Goal: Task Accomplishment & Management: Manage account settings

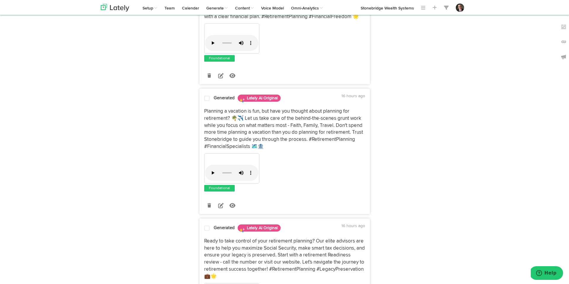
scroll to position [740, 0]
click at [278, 150] on p "Planning a vacation is fun, but have you thought about planning for retirement?…" at bounding box center [284, 129] width 161 height 42
click at [277, 150] on p "Planning a vacation is fun, but have you thought about planning for retirement?…" at bounding box center [284, 129] width 161 height 42
click at [221, 208] on icon at bounding box center [220, 205] width 5 height 5
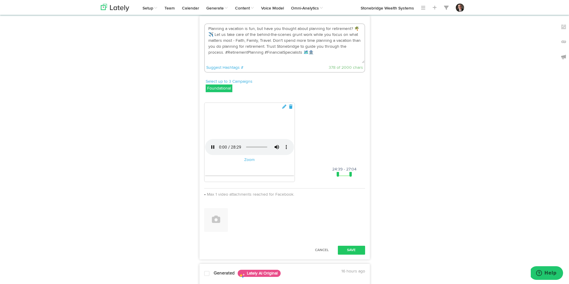
scroll to position [809, 0]
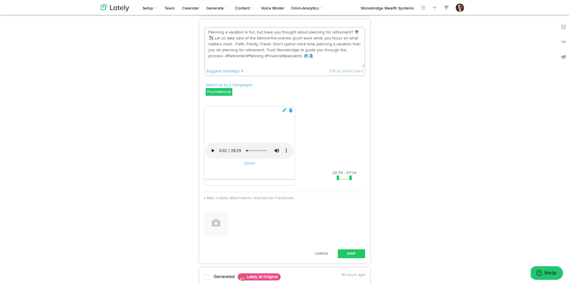
click at [185, 226] on div "Show Results For X 13 Posts Facebook 20 Posts Instagram 16 Posts LinkedIn 20 Po…" at bounding box center [284, 5] width 377 height 1536
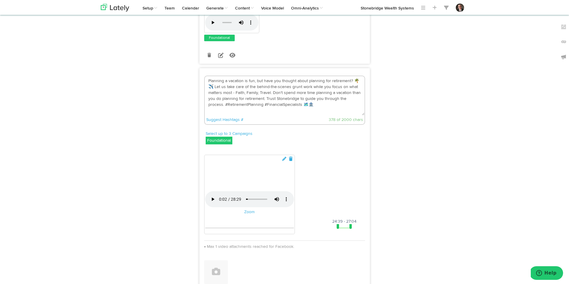
scroll to position [758, 0]
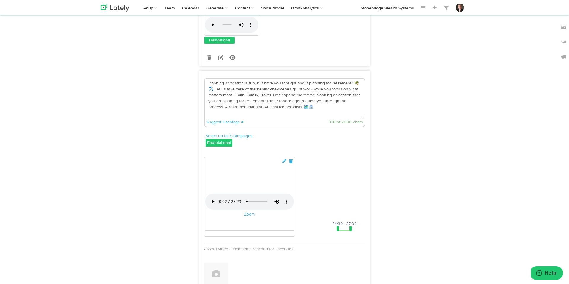
click at [319, 118] on textarea "Planning a vacation is fun, but have you thought about planning for retirement?…" at bounding box center [285, 98] width 160 height 39
type textarea "Planning a vacation is fun, but have you thought about planning for retirement?…"
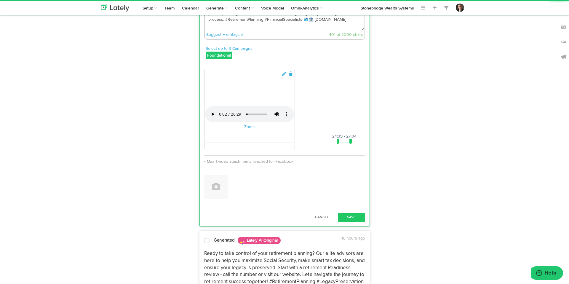
scroll to position [908, 0]
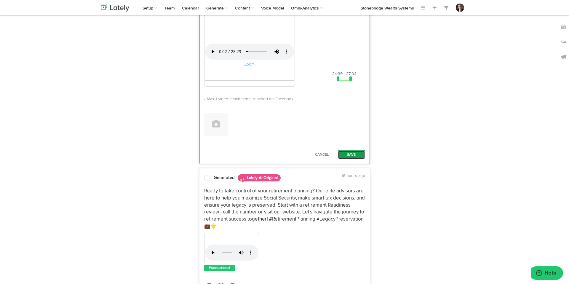
click at [353, 159] on button "Save" at bounding box center [351, 154] width 27 height 9
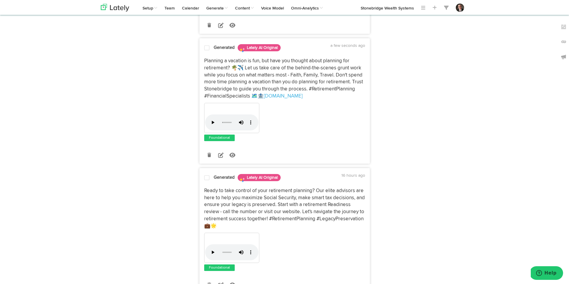
scroll to position [785, 0]
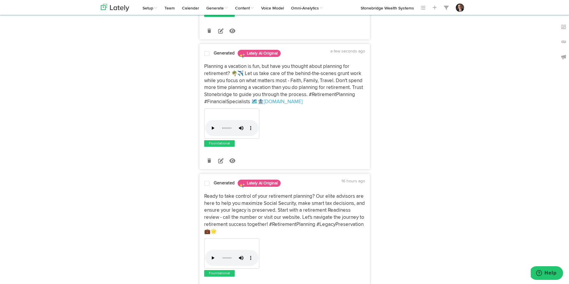
click at [207, 57] on span at bounding box center [206, 54] width 5 height 6
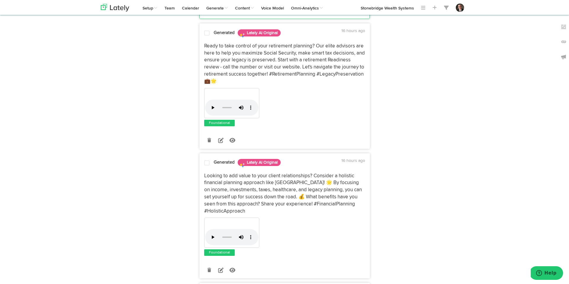
scroll to position [936, 0]
click at [223, 142] on icon at bounding box center [220, 139] width 5 height 5
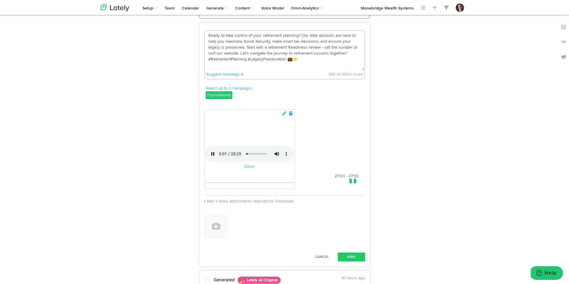
drag, startPoint x: 316, startPoint y: 78, endPoint x: 319, endPoint y: 79, distance: 3.1
click at [317, 70] on textarea "Ready to take control of your retirement planning? Our elite advisors are here …" at bounding box center [285, 50] width 160 height 39
click at [304, 70] on textarea "Ready to take control of your retirement planning? Our elite advisors are here …" at bounding box center [285, 50] width 160 height 39
click at [307, 70] on textarea "Ready to take control of your retirement planning? Our elite advisors are here …" at bounding box center [285, 50] width 160 height 39
type textarea "Ready to take control of your retirement planning? Our elite advisors are here …"
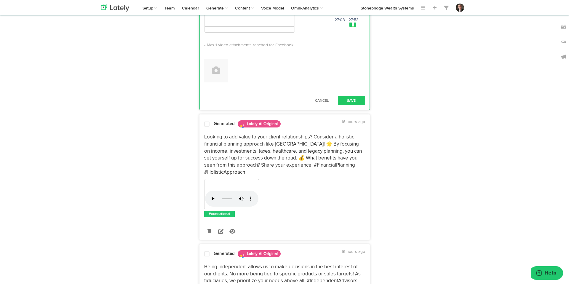
scroll to position [1131, 0]
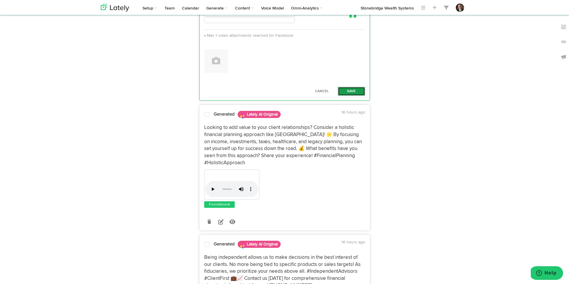
click at [348, 96] on button "Save" at bounding box center [351, 91] width 27 height 9
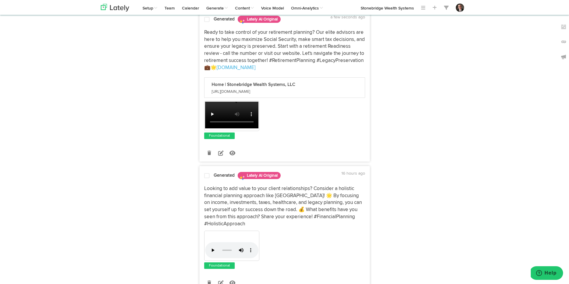
scroll to position [914, 0]
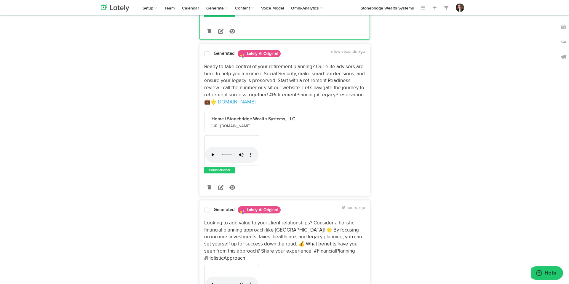
click at [206, 57] on span at bounding box center [206, 54] width 5 height 6
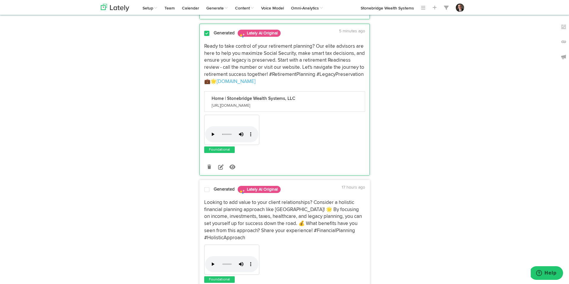
scroll to position [935, 0]
click at [220, 170] on icon at bounding box center [220, 167] width 5 height 5
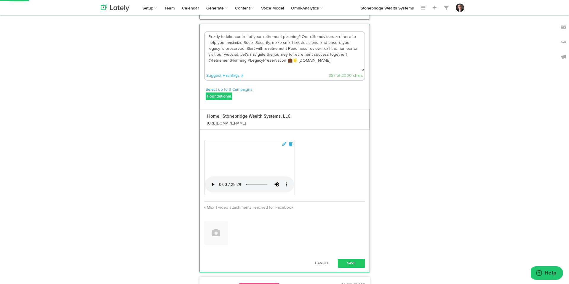
click at [315, 71] on textarea "Ready to take control of your retirement planning? Our elite advisors are here …" at bounding box center [285, 51] width 160 height 39
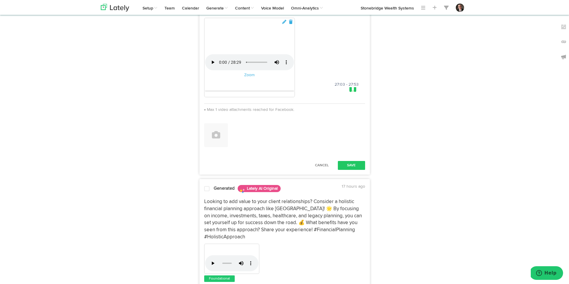
scroll to position [1057, 0]
type textarea "Ready to take control of your retirement planning? Our experienced advisors are…"
click at [362, 170] on button "Save" at bounding box center [351, 165] width 27 height 9
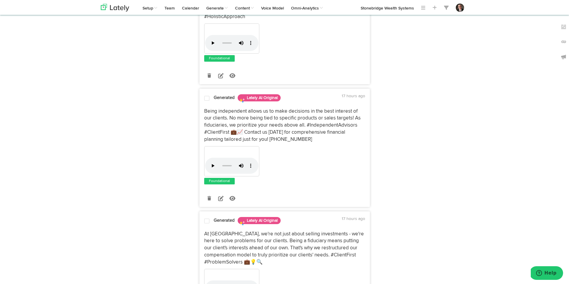
scroll to position [1159, 0]
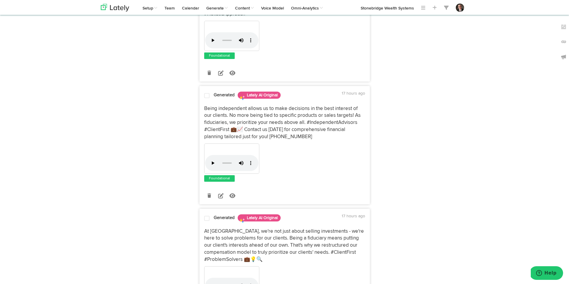
click at [247, 141] on p "Being independent allows us to make decisions in the best interest of our clien…" at bounding box center [284, 122] width 161 height 35
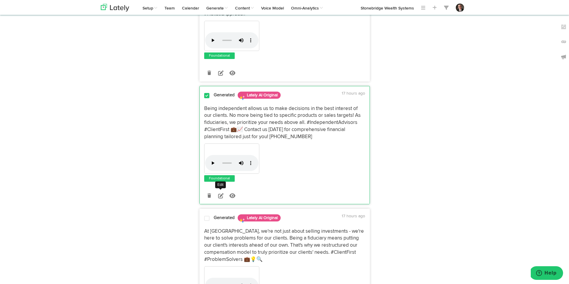
click at [217, 201] on link at bounding box center [221, 196] width 10 height 10
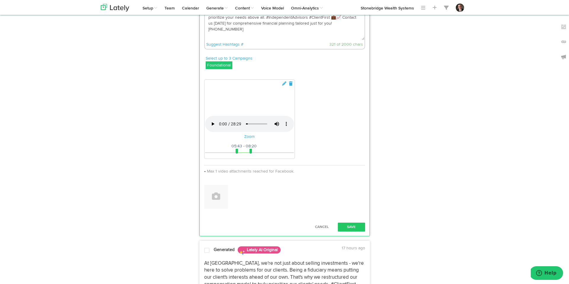
scroll to position [1252, 0]
click at [212, 46] on link "Suggest Hashtags #" at bounding box center [224, 44] width 37 height 4
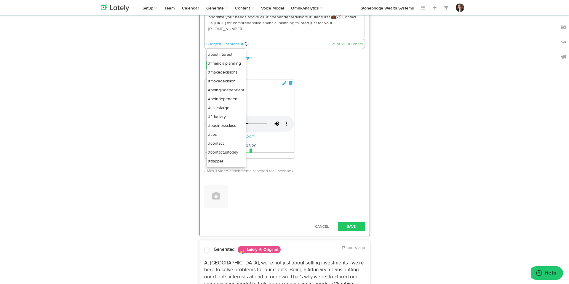
click at [224, 68] on li "#financialplanning" at bounding box center [226, 63] width 39 height 9
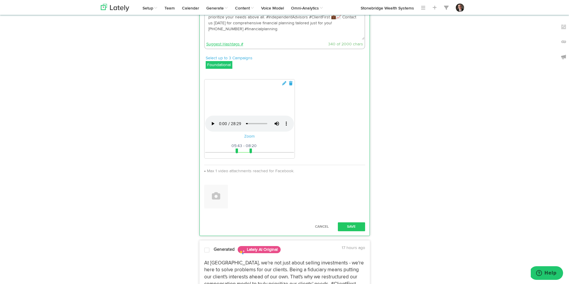
click at [231, 46] on link "Suggest Hashtags #" at bounding box center [224, 44] width 37 height 4
click at [234, 46] on link "Suggest Hashtags #" at bounding box center [224, 44] width 37 height 4
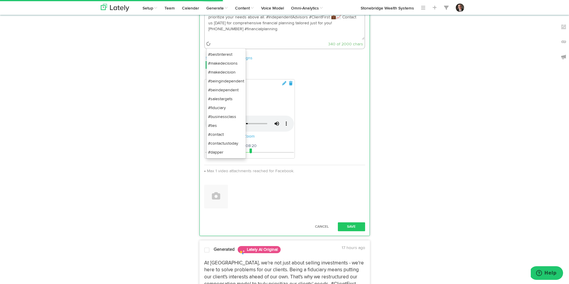
click at [223, 112] on li "#fiduciary" at bounding box center [226, 108] width 39 height 9
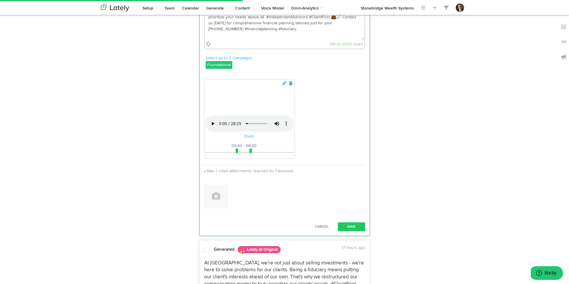
type textarea "Being independent allows us to make decisions in the best interest of our clien…"
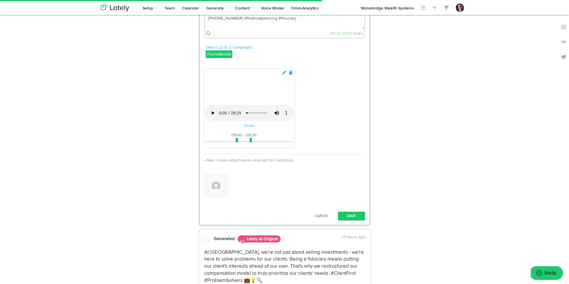
scroll to position [1265, 0]
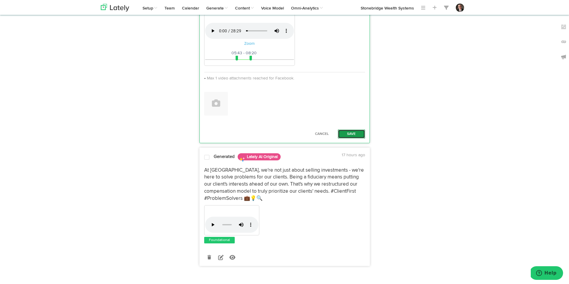
click at [361, 139] on button "Save" at bounding box center [351, 134] width 27 height 9
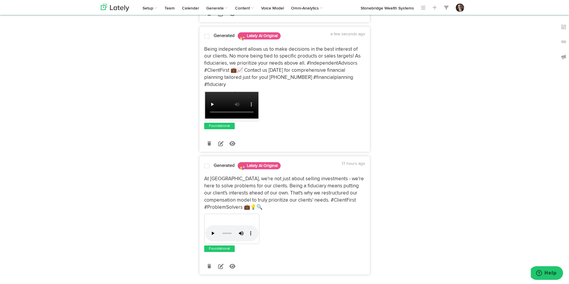
scroll to position [1216, 0]
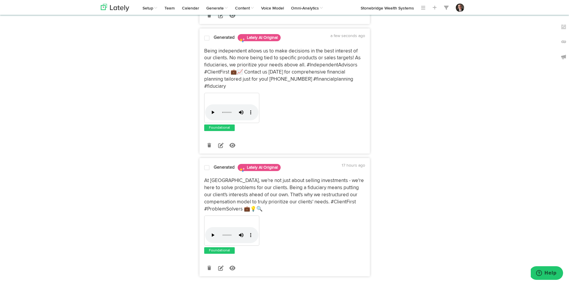
click at [207, 41] on span at bounding box center [206, 38] width 5 height 6
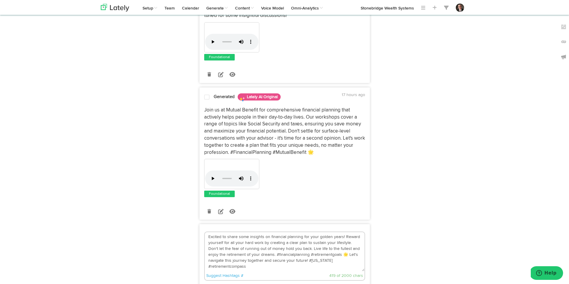
scroll to position [0, 0]
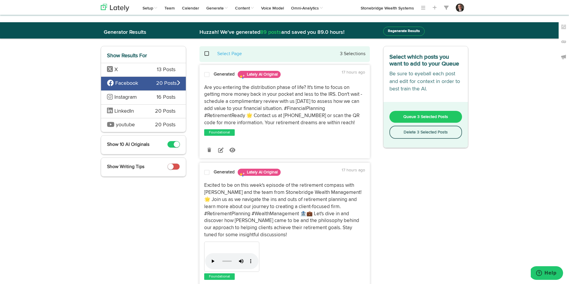
click at [160, 71] on span "13 Posts" at bounding box center [166, 70] width 19 height 8
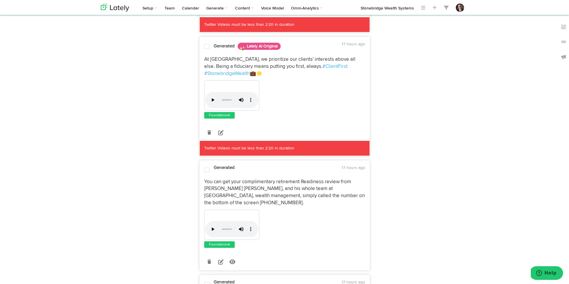
scroll to position [281, 0]
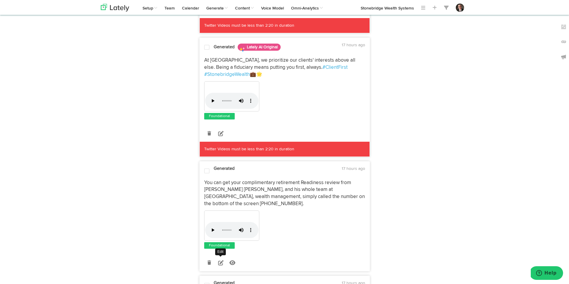
click at [219, 260] on icon at bounding box center [220, 262] width 5 height 5
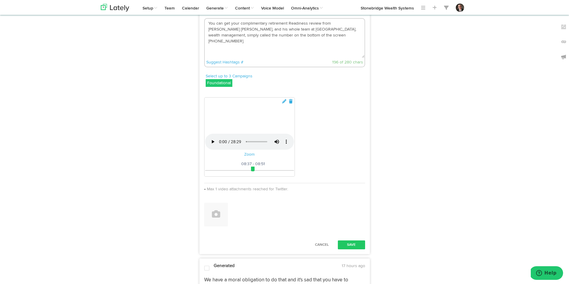
scroll to position [429, 0]
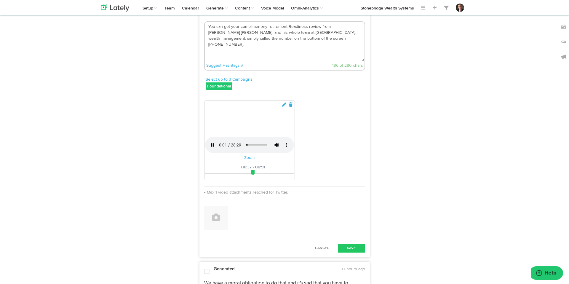
drag, startPoint x: 279, startPoint y: 40, endPoint x: 295, endPoint y: 39, distance: 15.2
click at [280, 40] on textarea "You can get your complimentary retirement Readiness review from [PERSON_NAME] […" at bounding box center [285, 41] width 160 height 39
type textarea "You can get your complimentary retirement Readiness review from [PERSON_NAME] […"
click at [329, 88] on div "Select up to 3 Campaigns Foundational Foundational IMPORTED" at bounding box center [286, 84] width 160 height 15
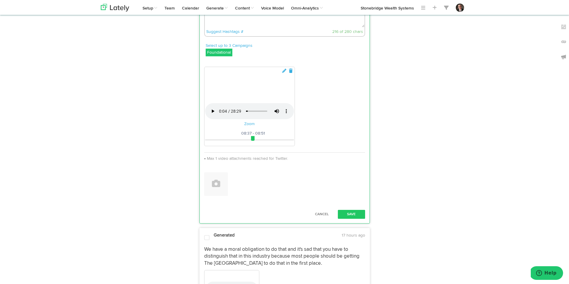
scroll to position [470, 0]
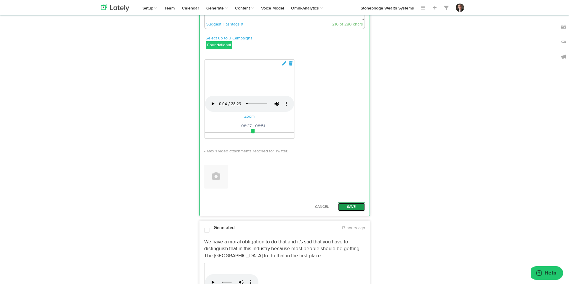
click at [351, 211] on button "Save" at bounding box center [351, 207] width 27 height 9
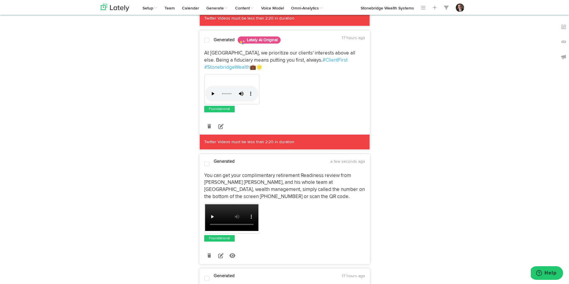
scroll to position [288, 0]
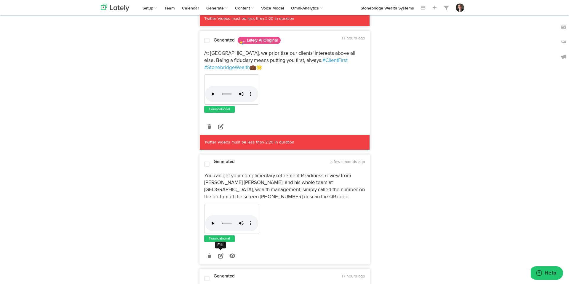
click at [223, 258] on icon at bounding box center [220, 255] width 5 height 5
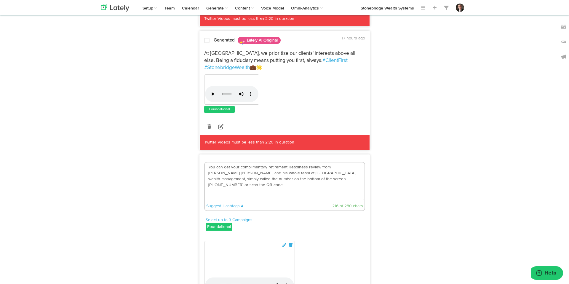
drag, startPoint x: 336, startPoint y: 167, endPoint x: 383, endPoint y: 190, distance: 52.0
click at [336, 167] on textarea "You can get your complimentary retirement Readiness review from [PERSON_NAME] […" at bounding box center [285, 182] width 160 height 39
click at [226, 174] on textarea "You can get your complimentary retirement Readiness review from [PERSON_NAME], …" at bounding box center [285, 182] width 160 height 39
drag, startPoint x: 291, startPoint y: 173, endPoint x: 301, endPoint y: 174, distance: 10.2
click at [291, 173] on textarea "You can get your complimentary retirement Readiness review from [PERSON_NAME], …" at bounding box center [285, 182] width 160 height 39
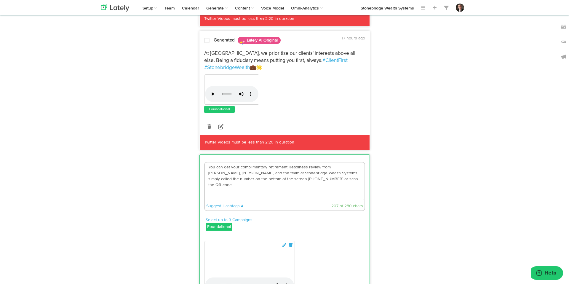
drag, startPoint x: 307, startPoint y: 173, endPoint x: 319, endPoint y: 179, distance: 13.8
click at [308, 173] on textarea "You can get your complimentary retirement Readiness review from [PERSON_NAME], …" at bounding box center [285, 182] width 160 height 39
click at [301, 180] on textarea "You can get your complimentary retirement Readiness review from [PERSON_NAME], …" at bounding box center [285, 182] width 160 height 39
click at [232, 208] on link "Suggest Hashtags #" at bounding box center [224, 206] width 37 height 4
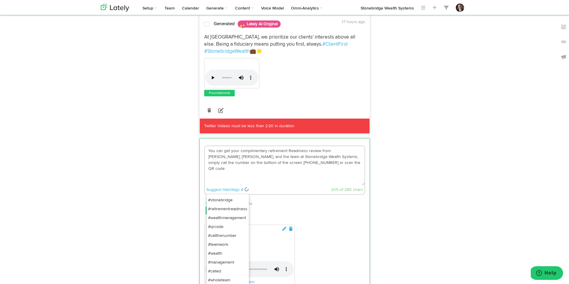
scroll to position [306, 0]
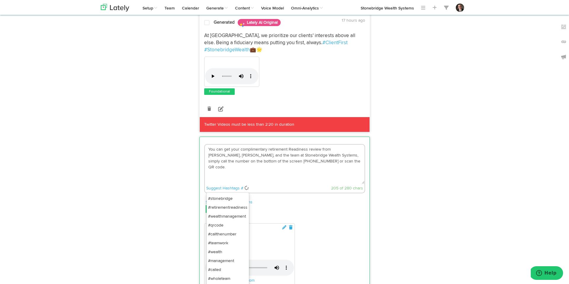
click at [240, 209] on li "#retirementreadiness" at bounding box center [228, 207] width 42 height 9
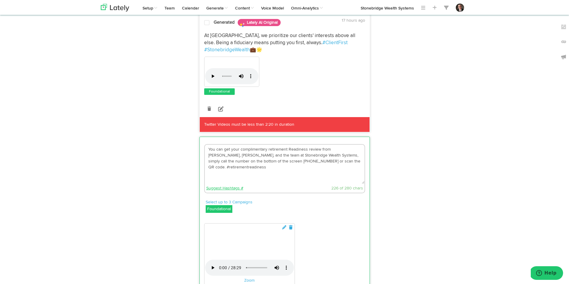
click at [221, 189] on link "Suggest Hashtags #" at bounding box center [224, 188] width 37 height 4
click at [223, 189] on link "Suggest Hashtags #" at bounding box center [224, 188] width 37 height 4
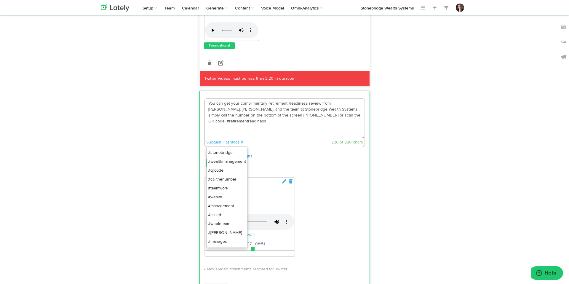
scroll to position [353, 0]
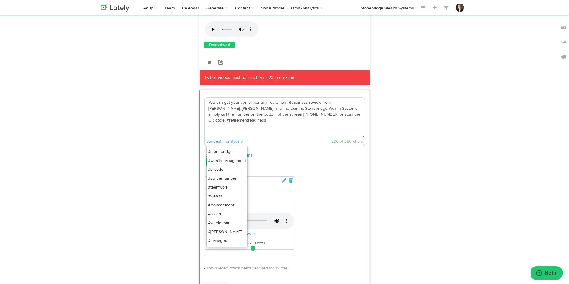
click at [225, 153] on li "#stonebridge" at bounding box center [227, 151] width 41 height 9
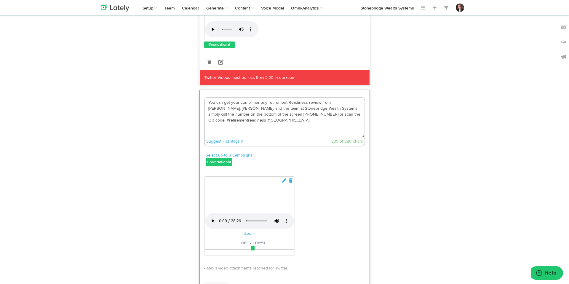
type textarea "You can get your complimentary retirement Readiness review from [PERSON_NAME], …"
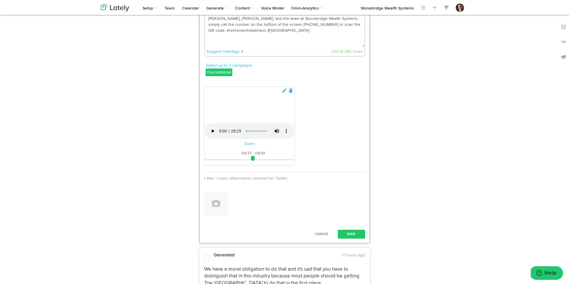
scroll to position [451, 0]
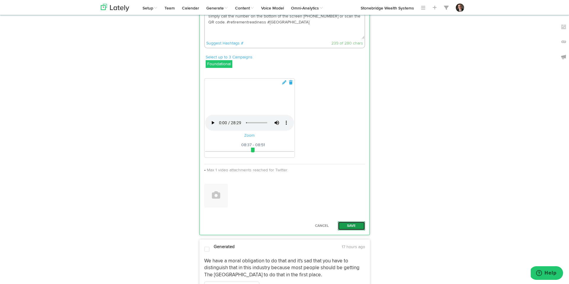
click at [361, 230] on button "Save" at bounding box center [351, 226] width 27 height 9
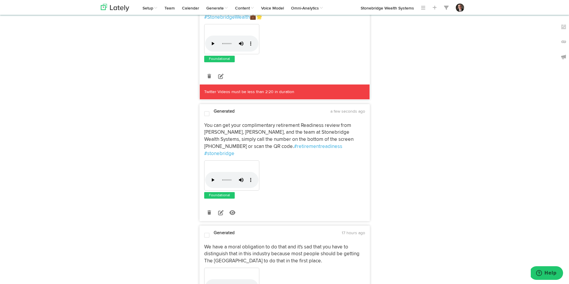
scroll to position [338, 0]
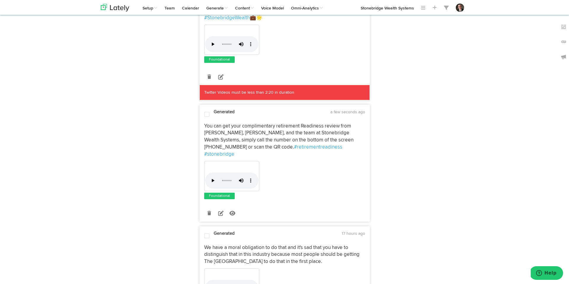
click at [209, 115] on span at bounding box center [206, 115] width 5 height 6
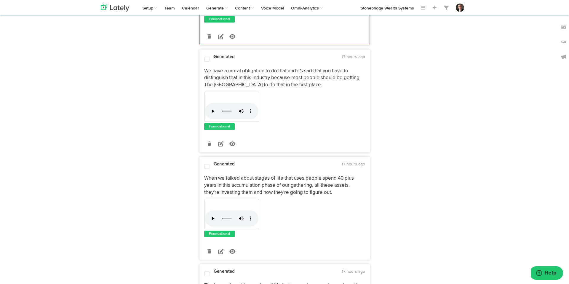
scroll to position [523, 0]
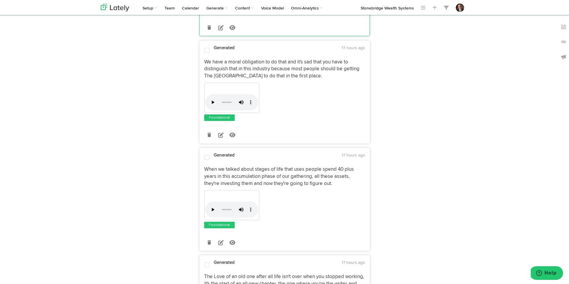
click at [322, 176] on span "When we talked about stages of life that uses people spend 40 plus years in thi…" at bounding box center [279, 176] width 151 height 19
click at [321, 177] on span "When we talked about stages of life that uses people spend 40 plus years in thi…" at bounding box center [279, 176] width 151 height 19
click at [220, 240] on icon at bounding box center [220, 242] width 5 height 5
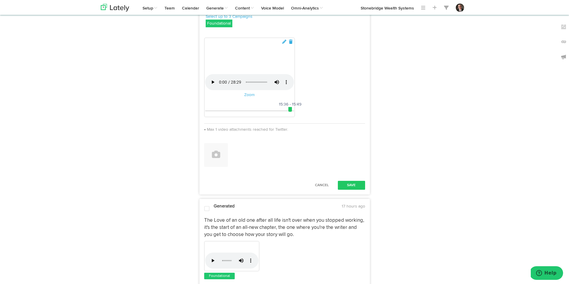
scroll to position [721, 0]
click at [321, 189] on button "Cancel" at bounding box center [322, 184] width 26 height 9
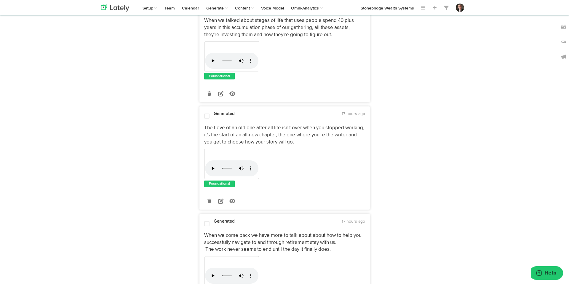
scroll to position [635, 0]
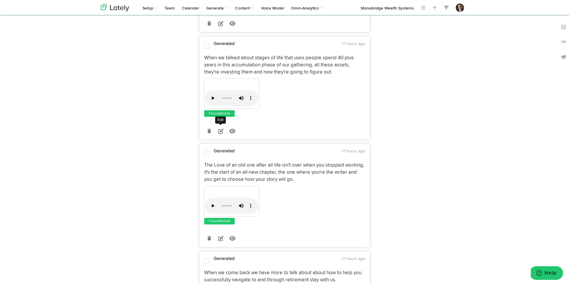
click at [222, 128] on icon at bounding box center [220, 130] width 5 height 5
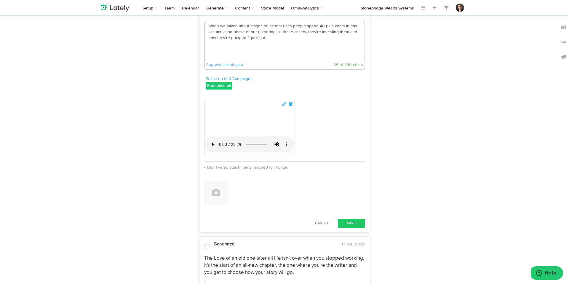
scroll to position [659, 0]
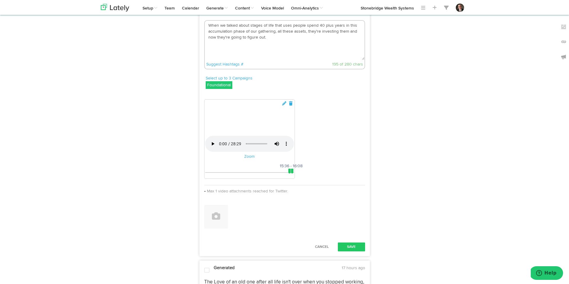
click at [292, 174] on span at bounding box center [292, 171] width 2 height 5
click at [288, 174] on span at bounding box center [288, 171] width 2 height 5
drag, startPoint x: 288, startPoint y: 207, endPoint x: 283, endPoint y: 207, distance: 5.3
click at [283, 174] on span at bounding box center [283, 171] width 2 height 5
click at [284, 174] on span at bounding box center [283, 171] width 2 height 5
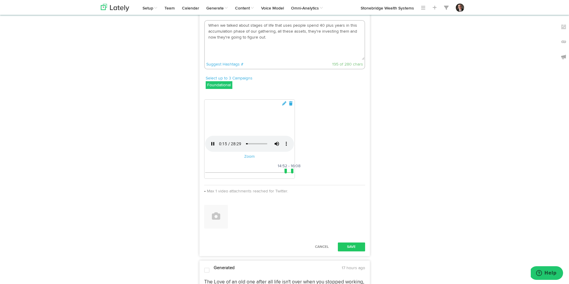
click at [286, 174] on span at bounding box center [286, 171] width 2 height 5
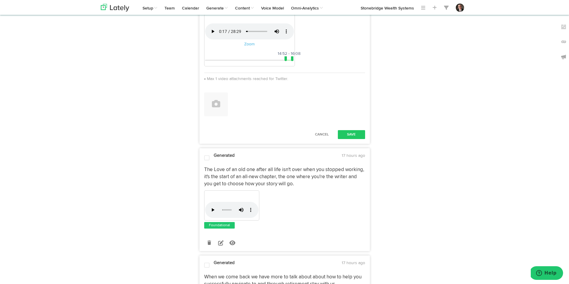
scroll to position [814, 0]
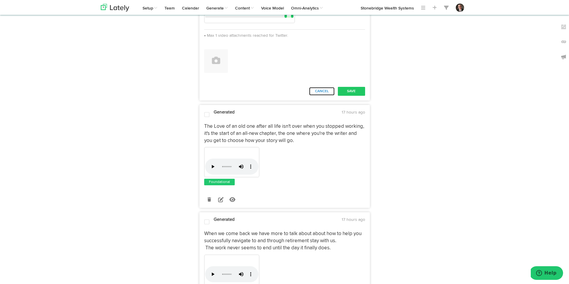
click at [323, 96] on button "Cancel" at bounding box center [322, 91] width 26 height 9
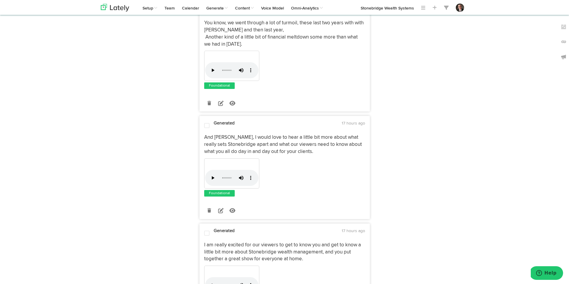
scroll to position [994, 0]
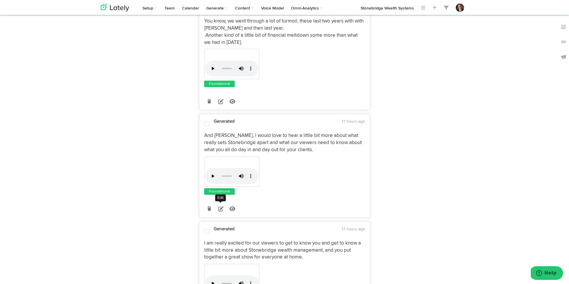
click at [219, 206] on icon at bounding box center [220, 208] width 5 height 5
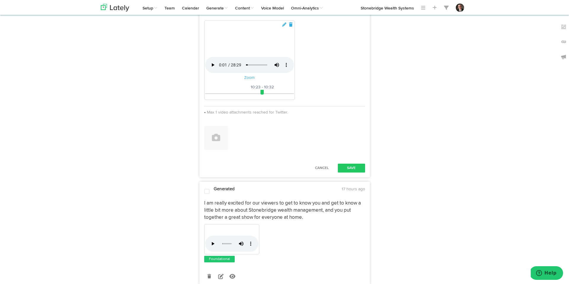
scroll to position [1175, 0]
click at [327, 172] on button "Cancel" at bounding box center [322, 167] width 26 height 9
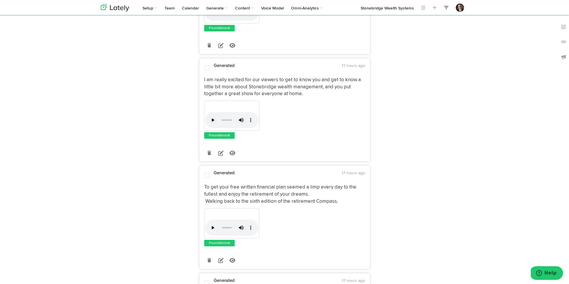
scroll to position [1164, 0]
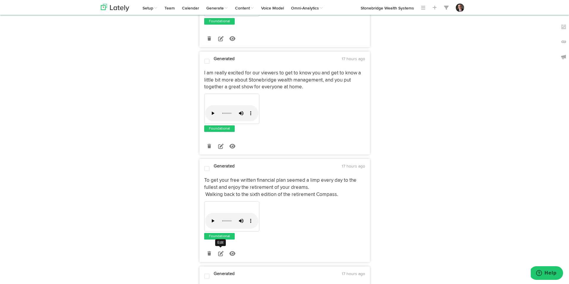
click at [222, 251] on icon at bounding box center [220, 253] width 5 height 5
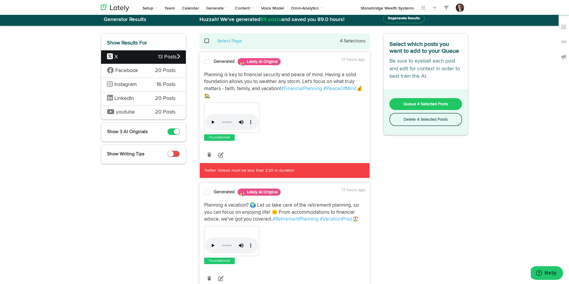
scroll to position [0, 0]
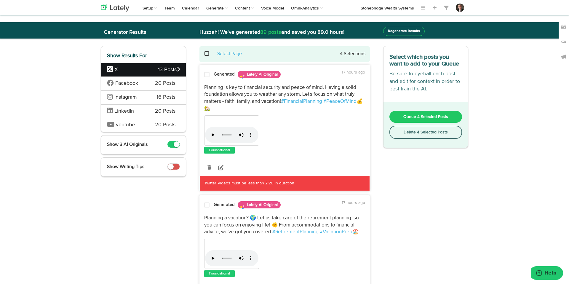
click at [151, 100] on div "Instagram 16 Posts" at bounding box center [143, 97] width 85 height 14
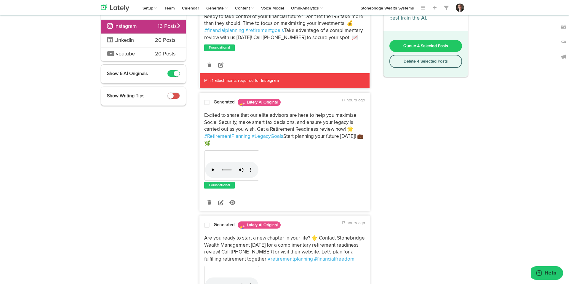
scroll to position [72, 0]
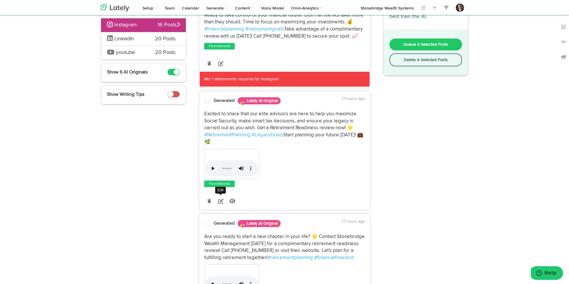
click at [220, 200] on icon at bounding box center [220, 200] width 5 height 5
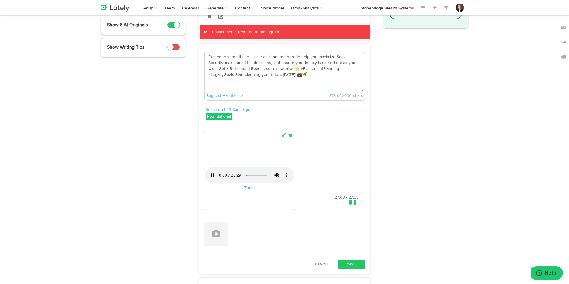
scroll to position [121, 0]
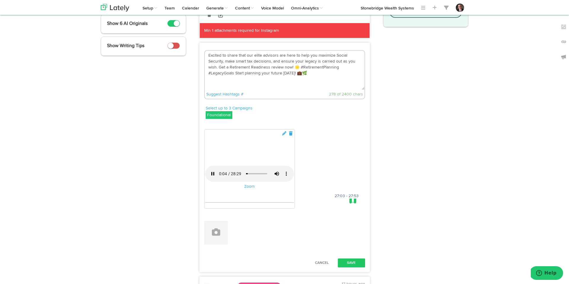
click at [261, 56] on textarea "Excited to share that our elite advisors are here to help you maximize Social S…" at bounding box center [285, 70] width 160 height 39
type textarea "Excited to share that our experienced advisors are here to help you maximize So…"
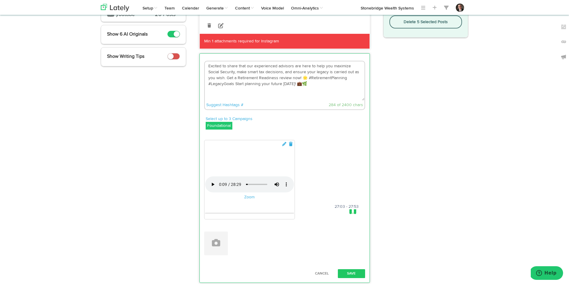
scroll to position [110, 0]
click at [222, 107] on link "Suggest Hashtags #" at bounding box center [224, 105] width 37 height 4
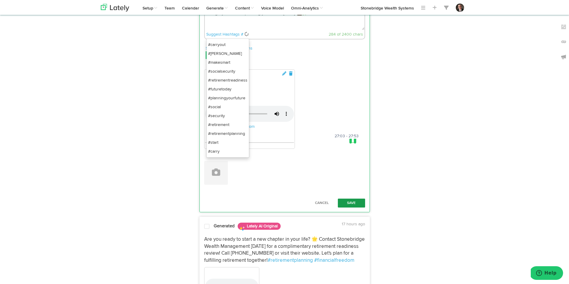
scroll to position [181, 0]
click at [354, 207] on button "Save" at bounding box center [351, 202] width 27 height 9
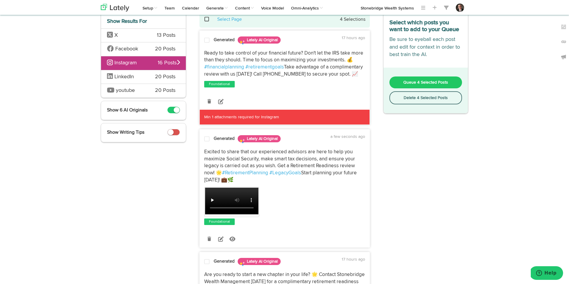
scroll to position [34, 0]
click at [207, 139] on span at bounding box center [206, 139] width 5 height 6
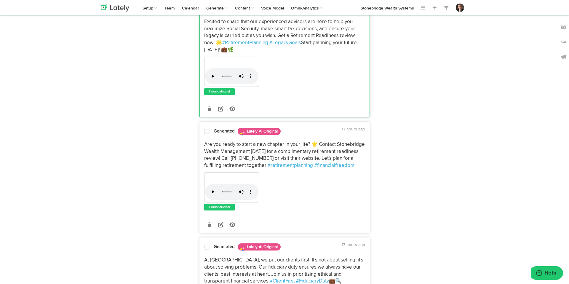
scroll to position [166, 0]
click at [222, 224] on icon at bounding box center [220, 223] width 5 height 5
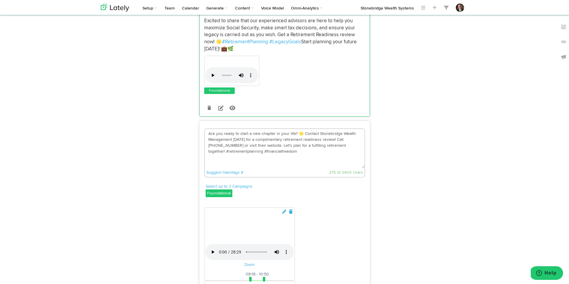
click at [233, 139] on textarea "Are you ready to start a new chapter in your life? 🌟 Contact Stonebridge Wealth…" at bounding box center [285, 148] width 160 height 39
click at [294, 151] on textarea "Are you ready to start a new chapter in your life? 🌟 Contact Stonebridge Wealth…" at bounding box center [285, 148] width 160 height 39
type textarea "Are you ready to start a new chapter in your life? 🌟 Contact Stonebridge Wealth…"
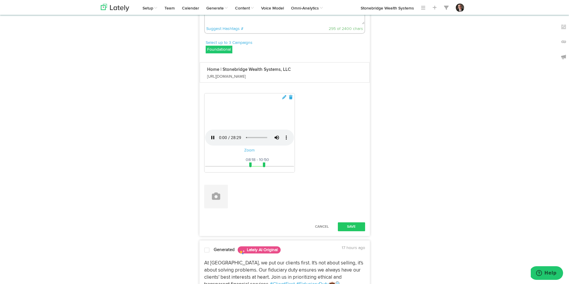
scroll to position [318, 0]
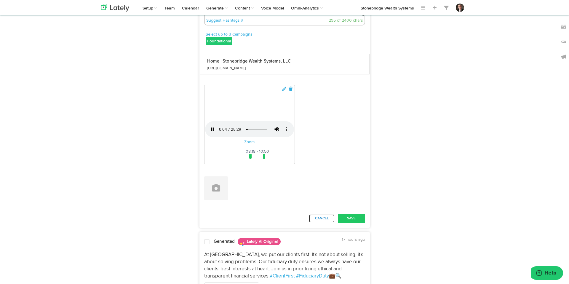
click at [325, 223] on button "Cancel" at bounding box center [322, 218] width 26 height 9
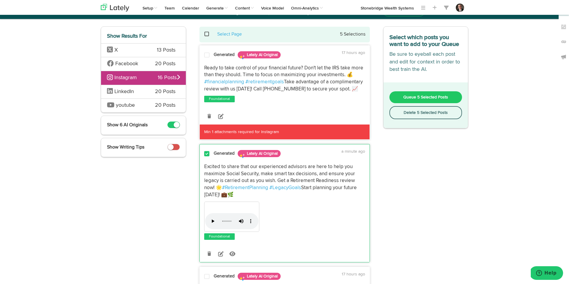
scroll to position [0, 0]
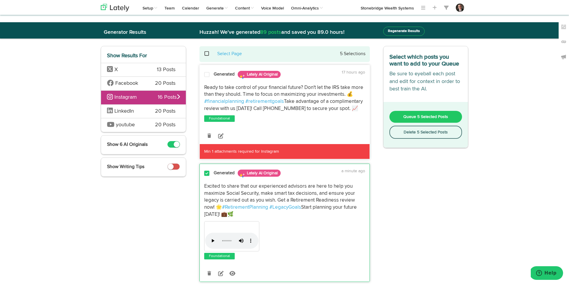
click at [417, 117] on span "Queue 5 Selected Posts" at bounding box center [426, 117] width 45 height 4
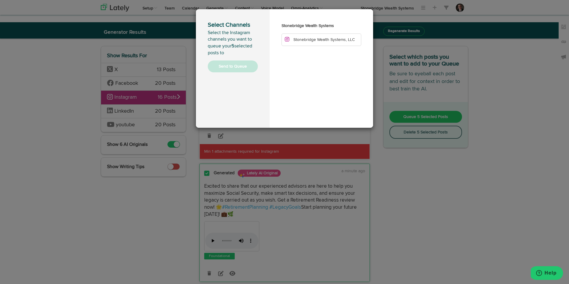
click at [343, 41] on span "Stonebridge Wealth Systems, LLC" at bounding box center [324, 40] width 61 height 4
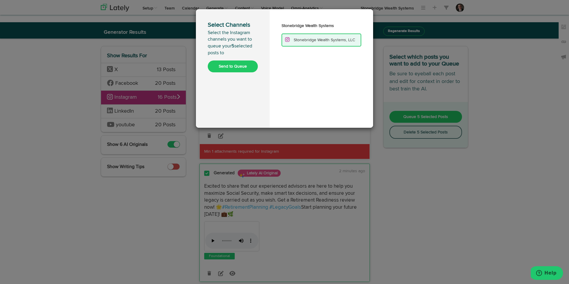
drag, startPoint x: 299, startPoint y: 174, endPoint x: 281, endPoint y: 101, distance: 75.3
click at [299, 174] on div "Select Channels Select the Instagram channels you want to queue your 5 selected…" at bounding box center [284, 142] width 569 height 284
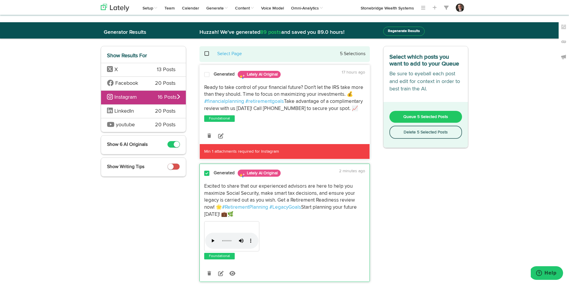
click at [135, 69] on span "X" at bounding box center [127, 70] width 41 height 8
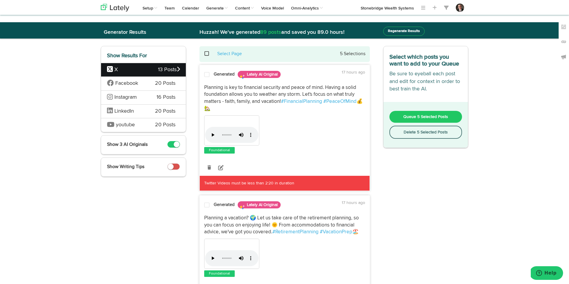
click at [432, 118] on span "Queue 5 Selected Posts" at bounding box center [426, 117] width 45 height 4
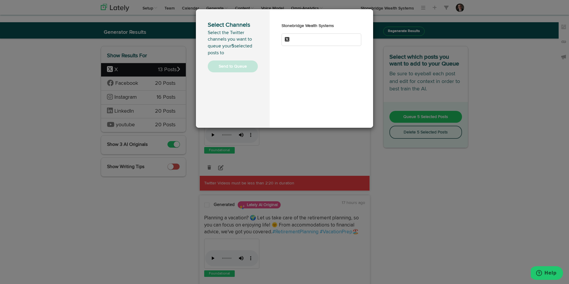
click at [334, 41] on li at bounding box center [322, 40] width 80 height 12
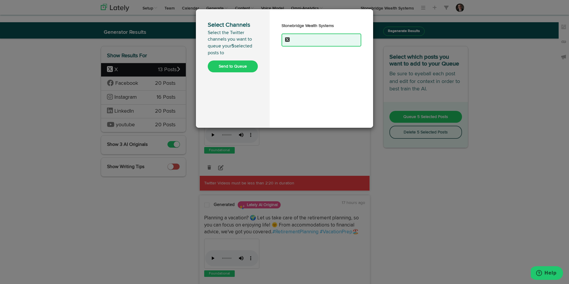
scroll to position [0, 0]
click at [242, 70] on button "Send to Queue" at bounding box center [233, 67] width 50 height 12
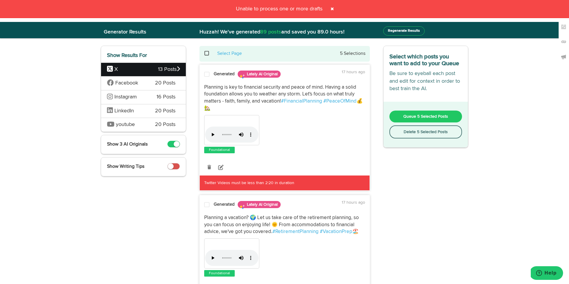
click at [155, 85] on div "Facebook 20 Posts" at bounding box center [143, 83] width 85 height 14
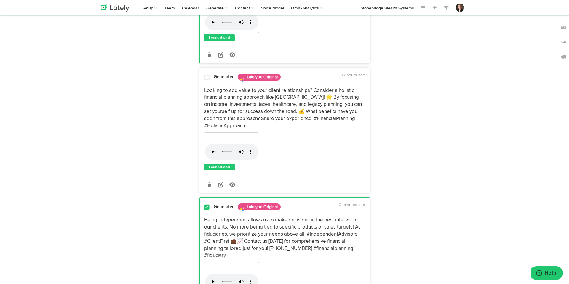
scroll to position [928, 0]
click at [208, 205] on span at bounding box center [206, 208] width 5 height 6
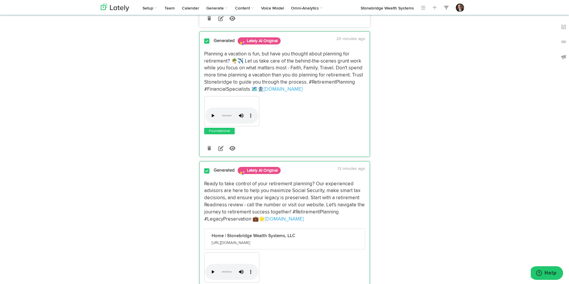
scroll to position [672, 0]
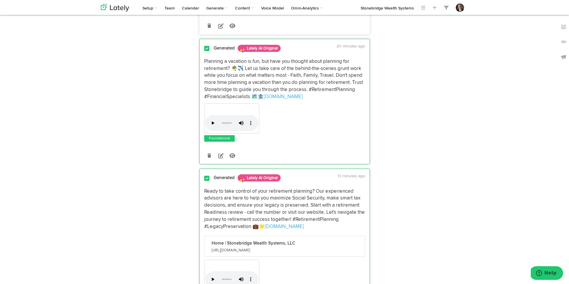
click at [208, 178] on span at bounding box center [206, 179] width 5 height 6
click at [206, 49] on span at bounding box center [206, 49] width 5 height 6
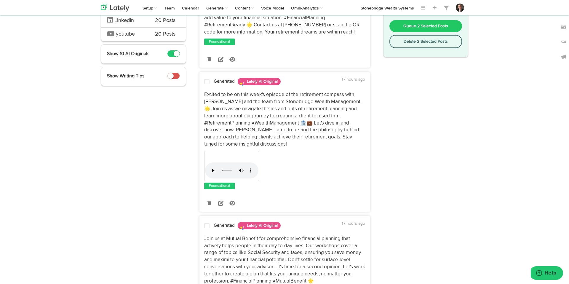
scroll to position [0, 0]
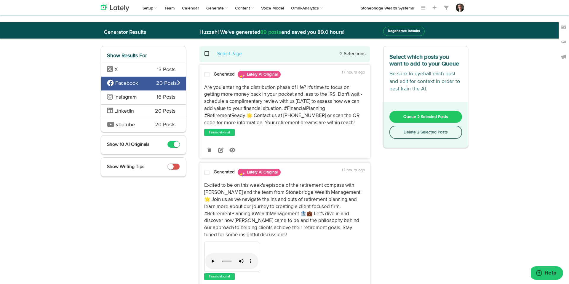
click at [206, 74] on span at bounding box center [206, 75] width 5 height 6
click at [208, 171] on span at bounding box center [206, 173] width 5 height 6
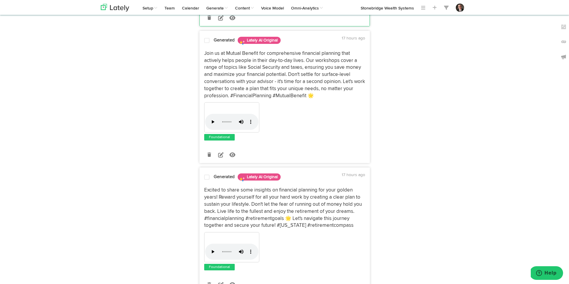
scroll to position [277, 0]
click at [208, 42] on span at bounding box center [206, 40] width 5 height 6
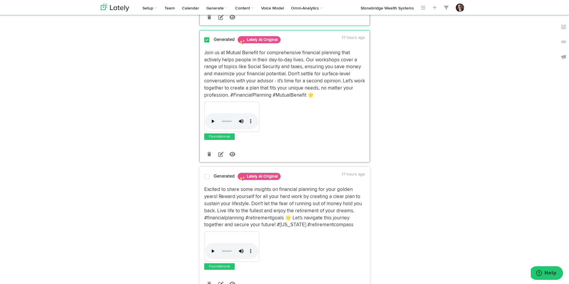
click at [207, 177] on span at bounding box center [206, 177] width 5 height 6
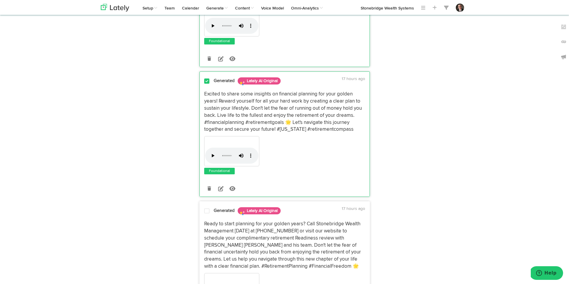
scroll to position [373, 0]
click at [206, 210] on span at bounding box center [206, 211] width 5 height 6
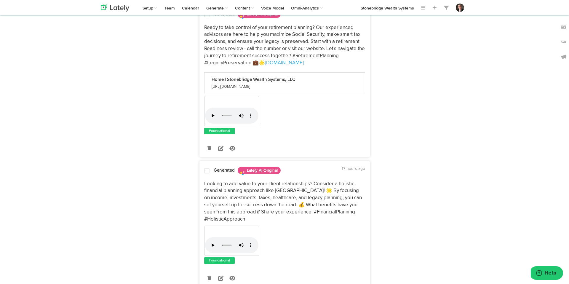
click at [207, 171] on span at bounding box center [206, 171] width 5 height 6
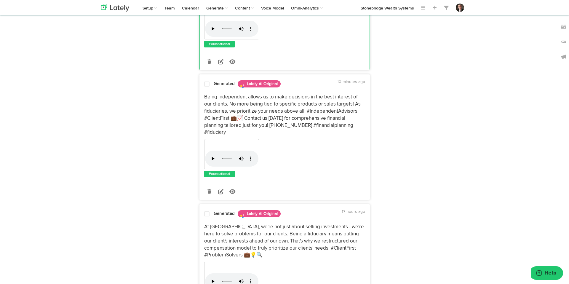
scroll to position [1053, 0]
click at [206, 211] on span at bounding box center [206, 214] width 5 height 6
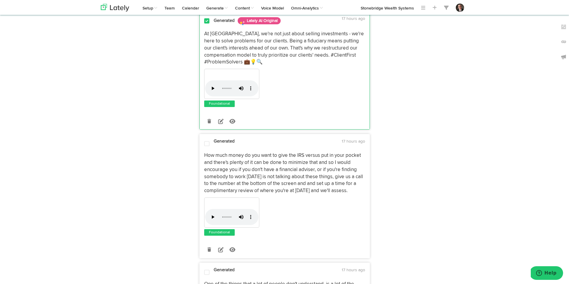
scroll to position [1262, 0]
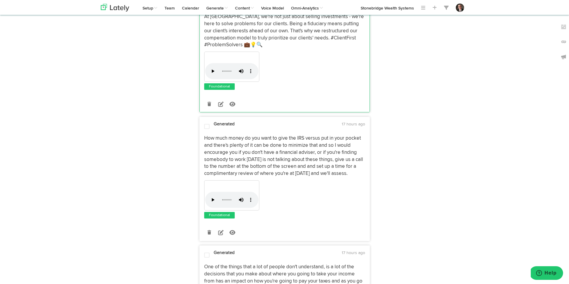
click at [207, 124] on span at bounding box center [206, 127] width 5 height 6
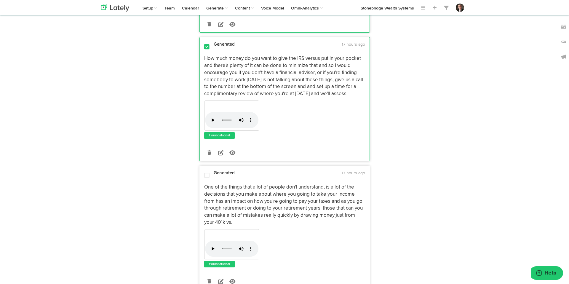
scroll to position [1351, 0]
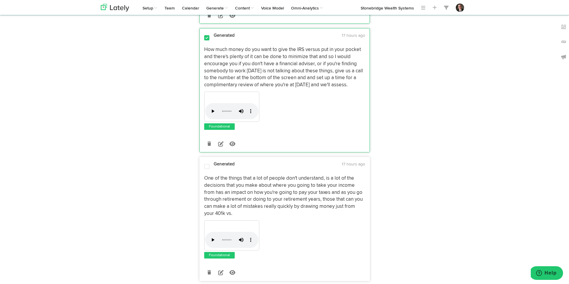
click at [209, 164] on span at bounding box center [206, 167] width 5 height 6
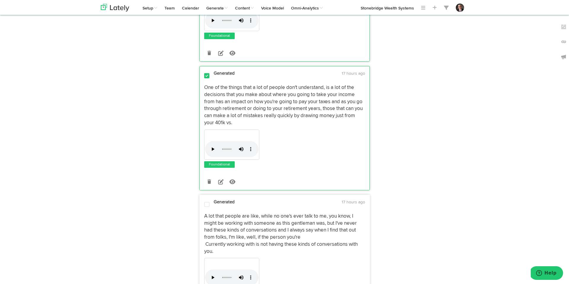
scroll to position [1455, 0]
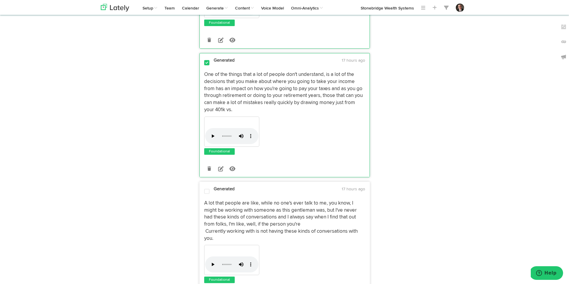
click at [208, 189] on span at bounding box center [206, 192] width 5 height 6
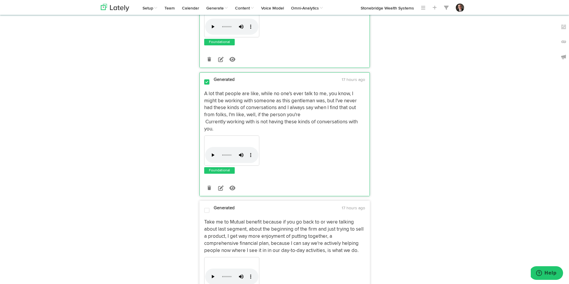
scroll to position [1567, 0]
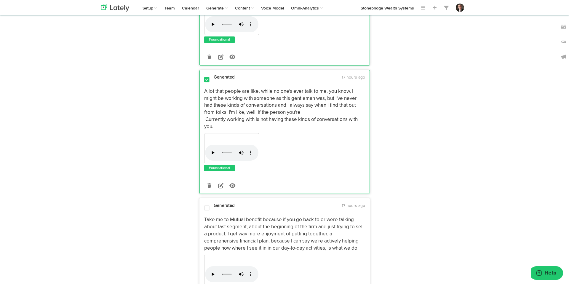
click at [206, 205] on span at bounding box center [206, 208] width 5 height 6
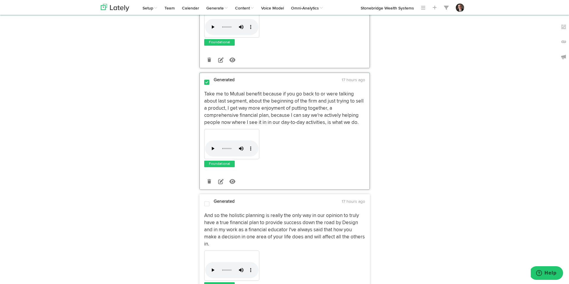
scroll to position [1694, 0]
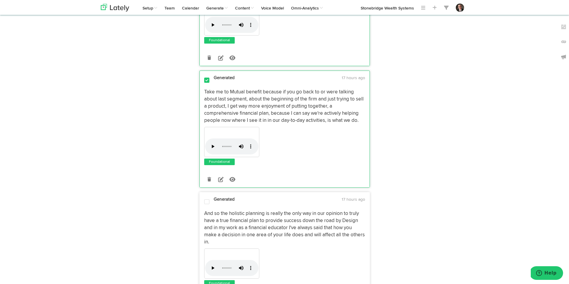
click at [206, 199] on span at bounding box center [206, 202] width 5 height 6
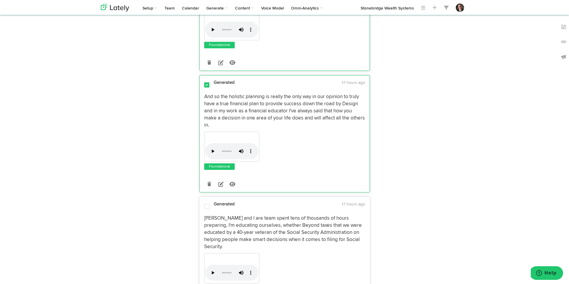
scroll to position [1813, 0]
drag, startPoint x: 205, startPoint y: 190, endPoint x: 212, endPoint y: 195, distance: 8.9
click at [205, 202] on span at bounding box center [206, 205] width 5 height 6
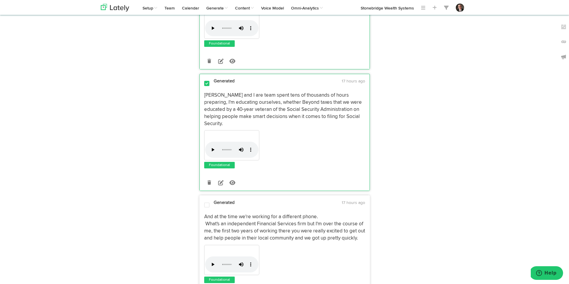
scroll to position [1941, 0]
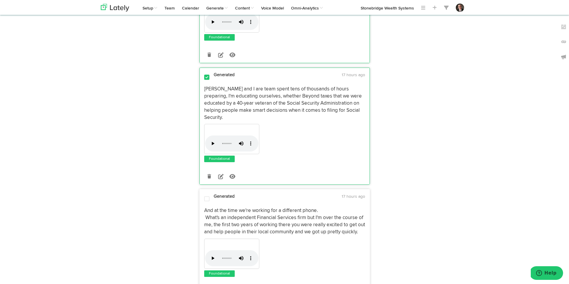
click at [207, 196] on span at bounding box center [206, 199] width 5 height 6
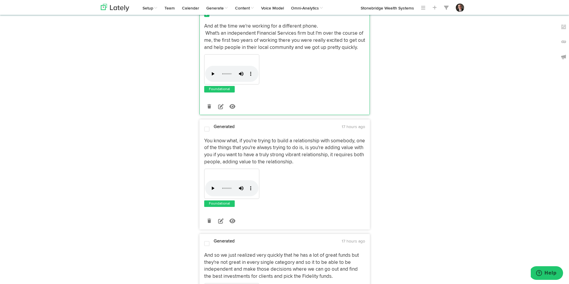
scroll to position [2144, 0]
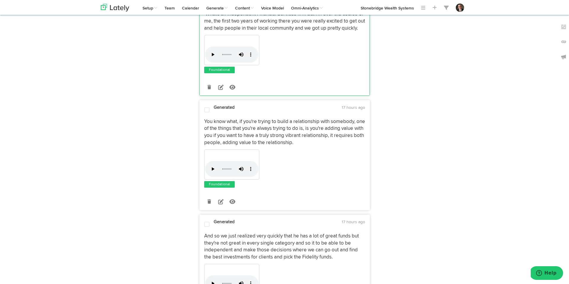
click at [209, 107] on span at bounding box center [206, 110] width 5 height 6
click at [208, 222] on span at bounding box center [206, 225] width 5 height 6
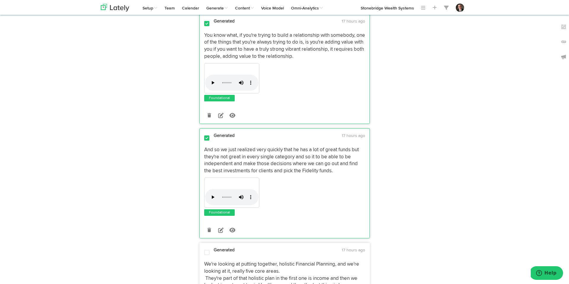
scroll to position [2249, 0]
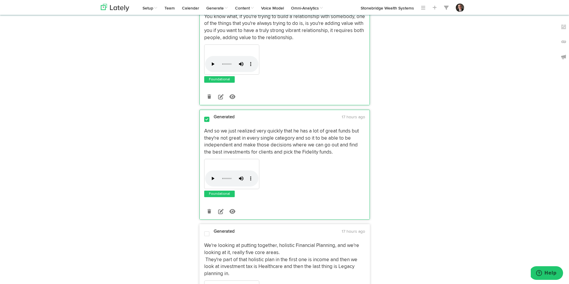
click at [207, 231] on span at bounding box center [206, 234] width 5 height 6
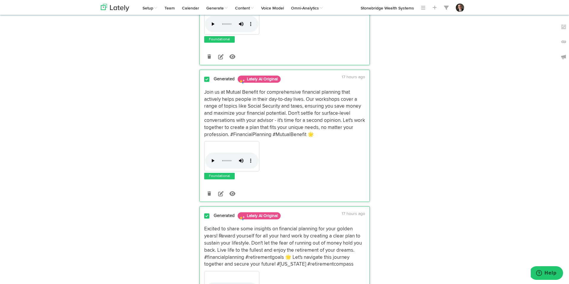
scroll to position [0, 0]
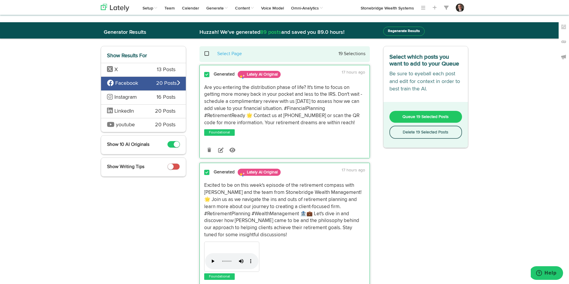
click at [440, 134] on button "Delete 19 Selected Posts" at bounding box center [426, 132] width 73 height 13
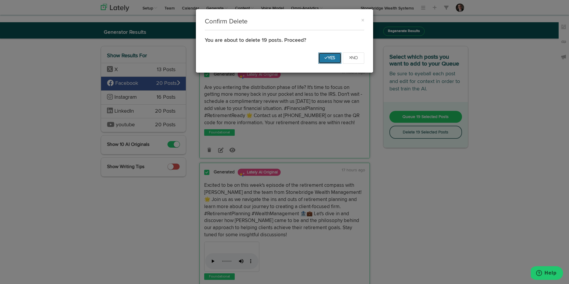
click at [327, 60] on button "Yes" at bounding box center [330, 57] width 23 height 11
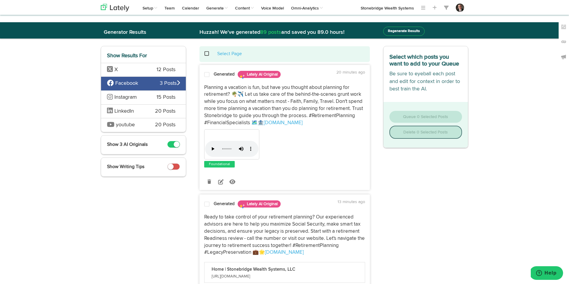
click at [206, 54] on span at bounding box center [210, 54] width 12 height 0
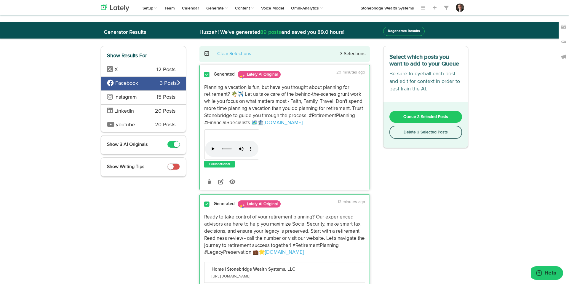
click at [434, 117] on span "Queue 3 Selected Posts" at bounding box center [426, 117] width 45 height 4
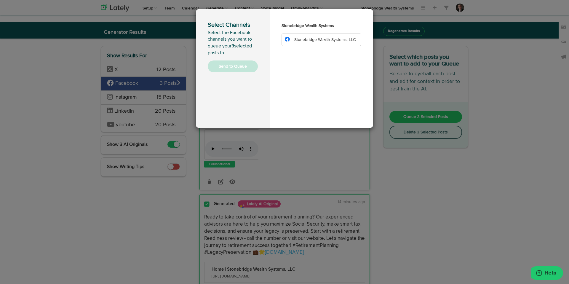
click at [316, 39] on span "Stonebridge Wealth Systems, LLC" at bounding box center [325, 40] width 61 height 4
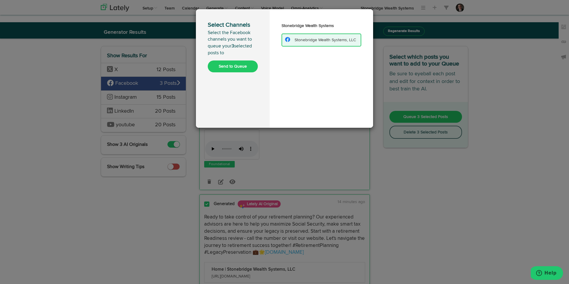
click at [251, 66] on button "Send to Queue" at bounding box center [233, 67] width 50 height 12
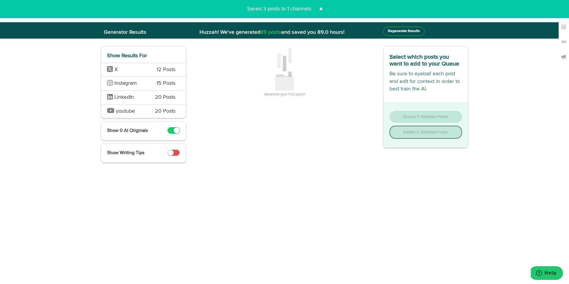
click at [157, 74] on span "12 Posts" at bounding box center [166, 70] width 19 height 8
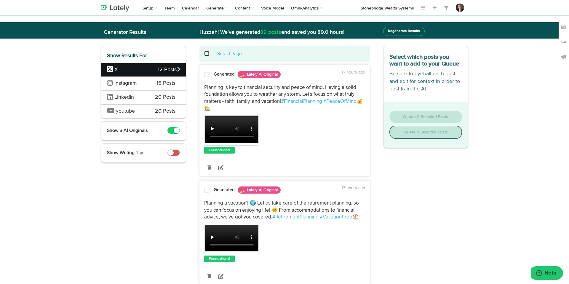
click at [208, 54] on span at bounding box center [210, 54] width 12 height 0
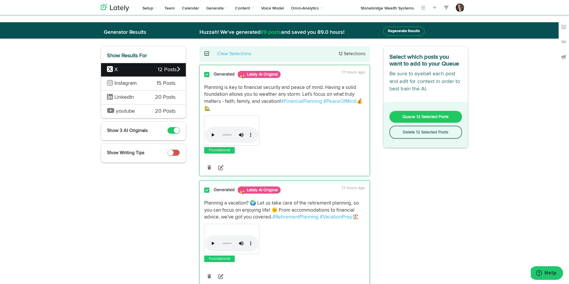
click at [440, 134] on button "Delete 12 Selected Posts" at bounding box center [426, 132] width 73 height 13
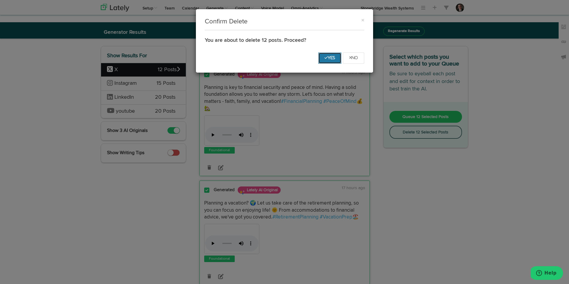
click at [330, 60] on button "Yes" at bounding box center [330, 57] width 23 height 11
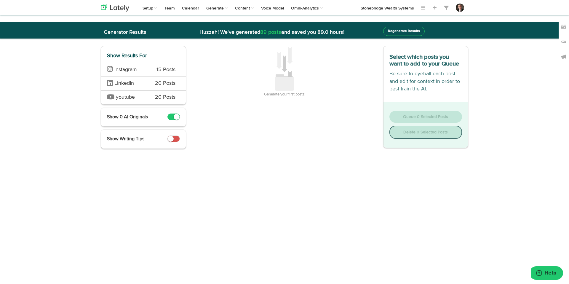
click at [124, 73] on span "Instagram" at bounding box center [127, 70] width 41 height 8
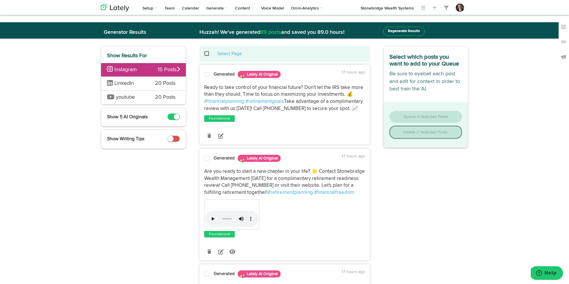
click at [207, 54] on span at bounding box center [210, 54] width 12 height 0
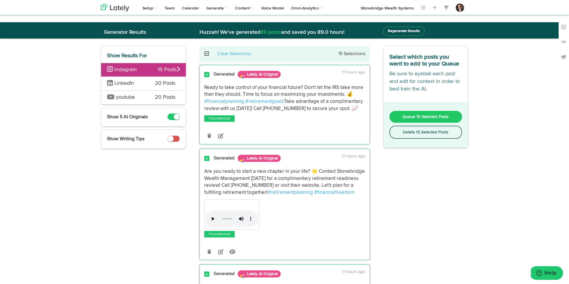
click at [208, 54] on span at bounding box center [210, 54] width 12 height 0
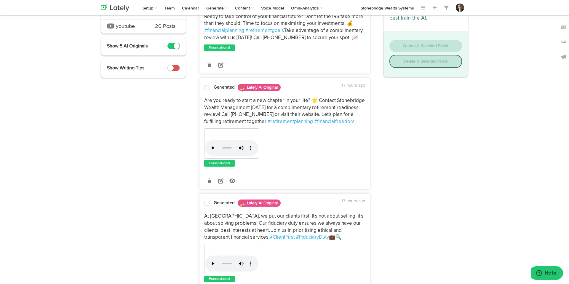
scroll to position [72, 0]
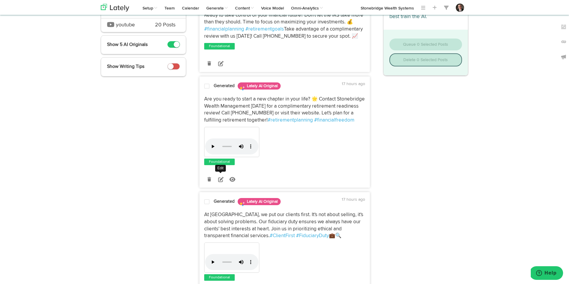
click at [220, 181] on icon at bounding box center [220, 179] width 5 height 5
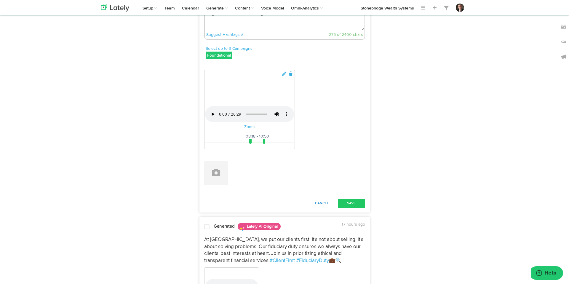
scroll to position [166, 0]
click at [319, 207] on button "Cancel" at bounding box center [322, 202] width 26 height 9
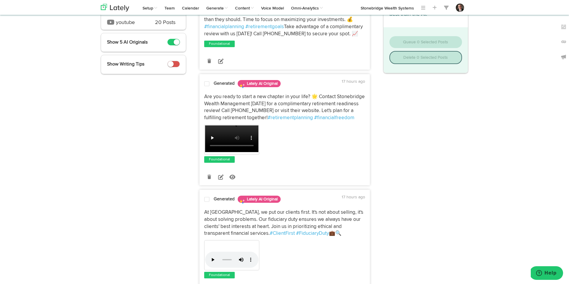
scroll to position [0, 0]
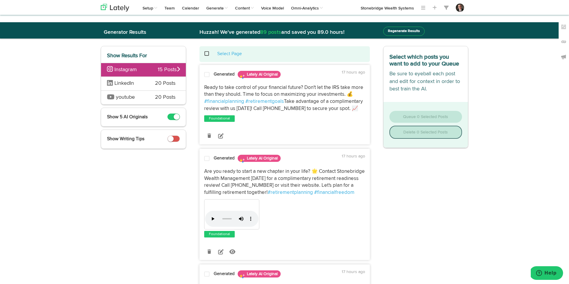
click at [208, 159] on span at bounding box center [206, 159] width 5 height 6
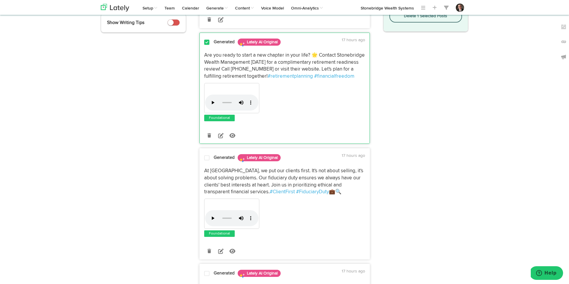
scroll to position [117, 0]
click at [222, 252] on icon at bounding box center [220, 250] width 5 height 5
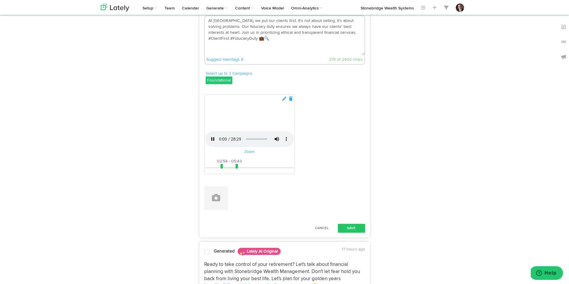
scroll to position [260, 0]
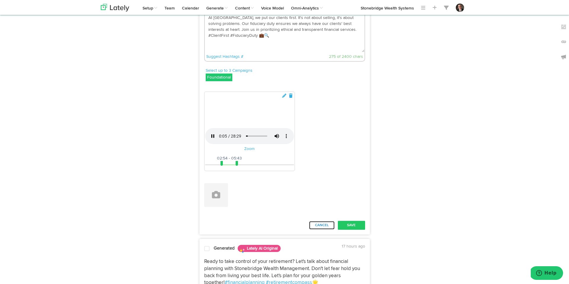
click at [324, 230] on button "Cancel" at bounding box center [322, 225] width 26 height 9
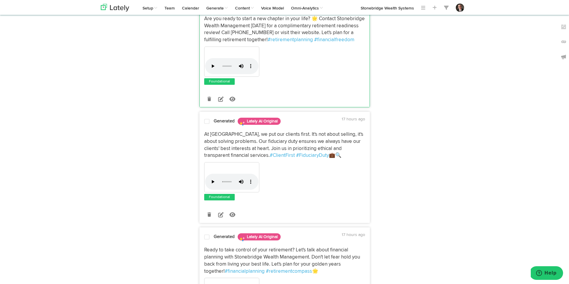
scroll to position [104, 0]
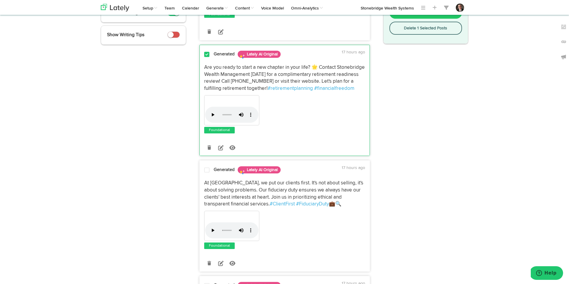
click at [206, 170] on span at bounding box center [206, 170] width 5 height 6
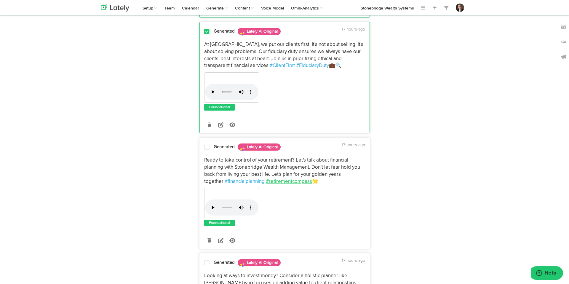
scroll to position [291, 0]
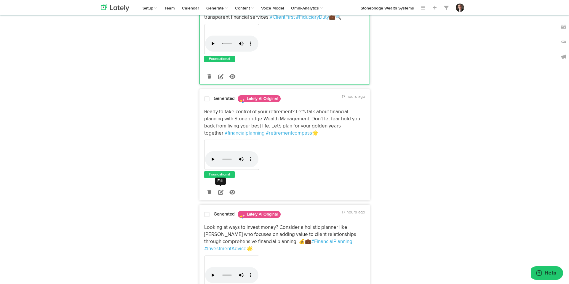
click at [221, 193] on icon at bounding box center [220, 192] width 5 height 5
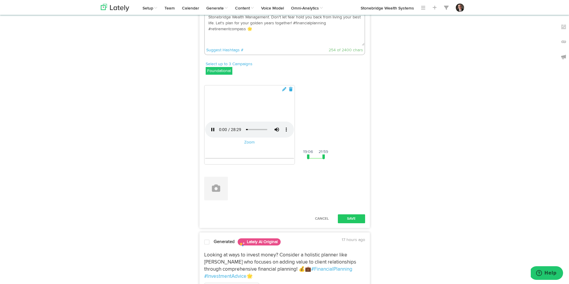
scroll to position [383, 0]
click at [324, 222] on button "Cancel" at bounding box center [322, 217] width 26 height 9
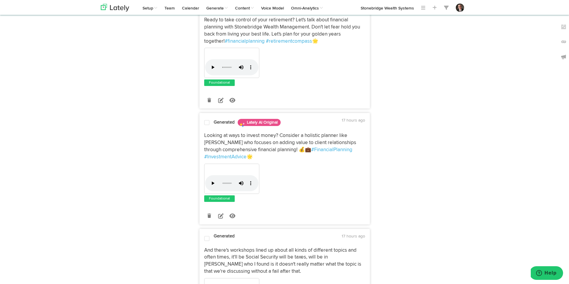
click at [209, 124] on span at bounding box center [206, 123] width 5 height 6
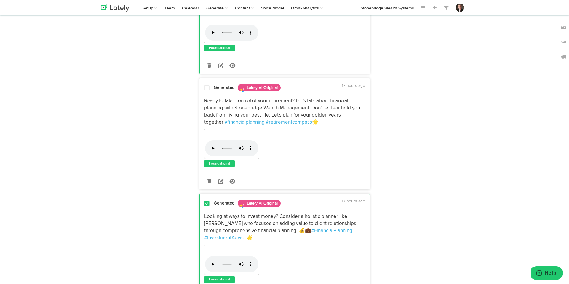
scroll to position [301, 0]
click at [206, 89] on span at bounding box center [206, 89] width 5 height 6
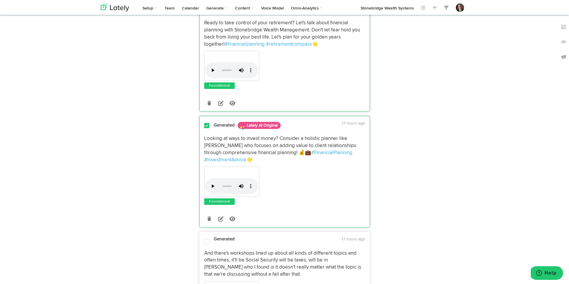
scroll to position [381, 0]
click at [219, 219] on icon at bounding box center [220, 218] width 5 height 5
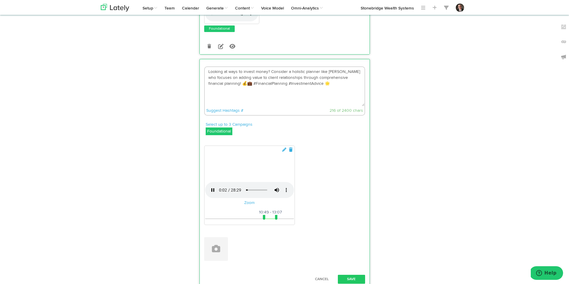
scroll to position [436, 0]
click at [308, 85] on textarea "Looking at ways to invest money? Consider a holistic planner like [PERSON_NAME]…" at bounding box center [285, 87] width 160 height 39
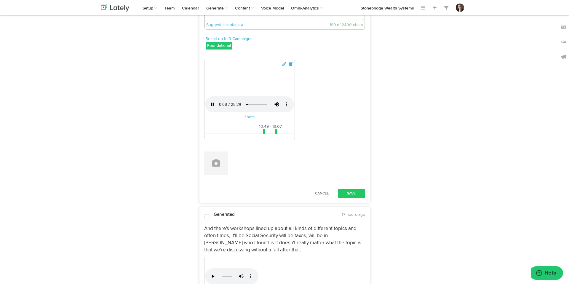
scroll to position [522, 0]
type textarea "Looking at ways to invest money? Consider a holistic planner like [PERSON_NAME]…"
click at [361, 199] on button "Save" at bounding box center [351, 194] width 27 height 9
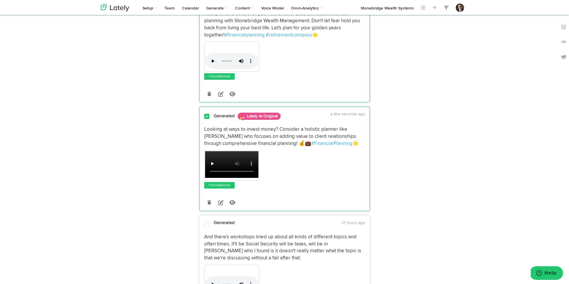
scroll to position [377, 0]
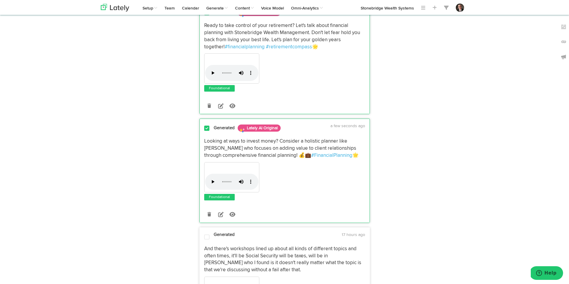
click at [207, 129] on span at bounding box center [206, 128] width 5 height 6
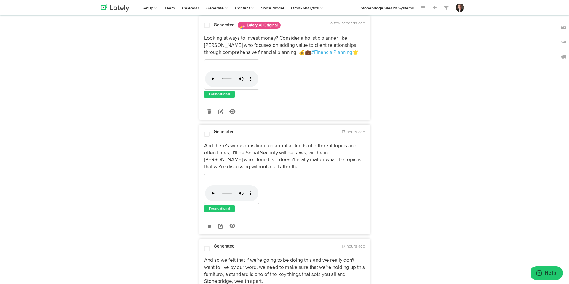
scroll to position [491, 0]
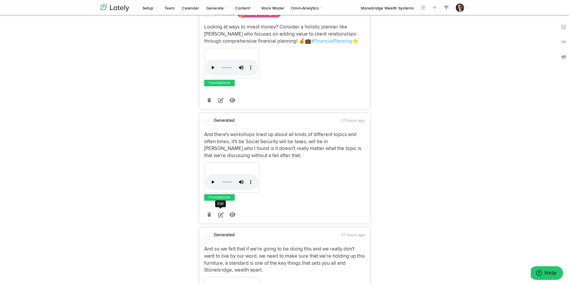
click at [222, 216] on icon at bounding box center [220, 214] width 5 height 5
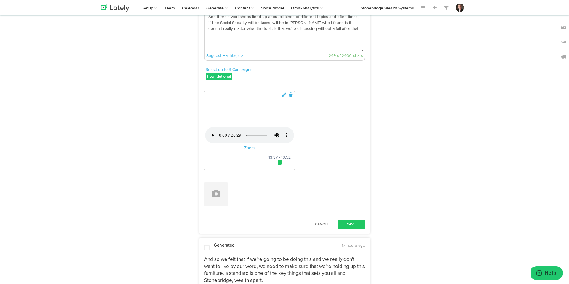
scroll to position [603, 0]
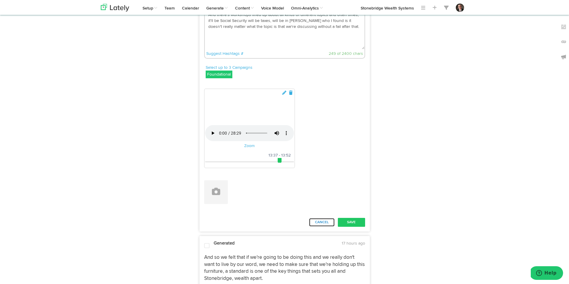
click at [324, 227] on button "Cancel" at bounding box center [322, 222] width 26 height 9
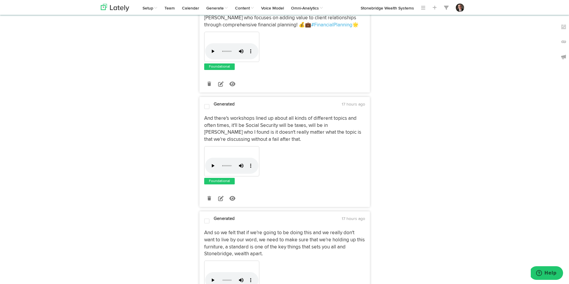
scroll to position [507, 0]
click at [208, 107] on span at bounding box center [206, 107] width 5 height 6
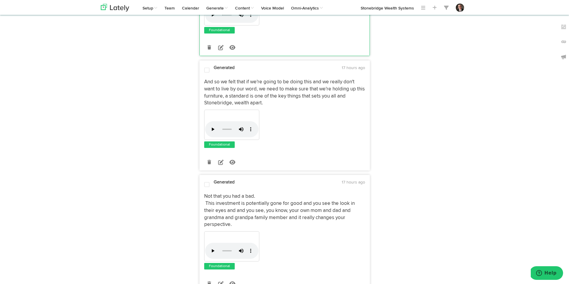
scroll to position [675, 0]
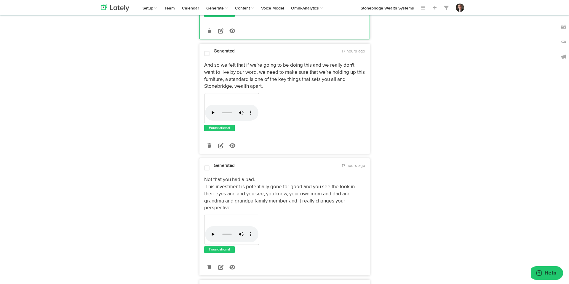
click at [207, 53] on span at bounding box center [206, 54] width 5 height 6
click at [207, 169] on span at bounding box center [206, 168] width 5 height 6
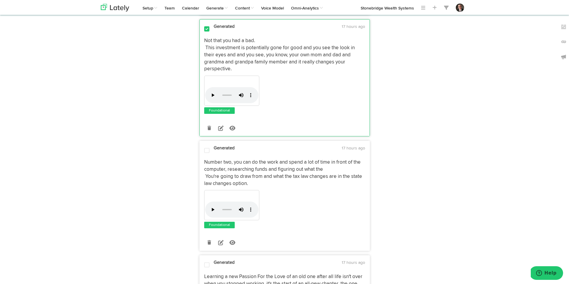
scroll to position [818, 0]
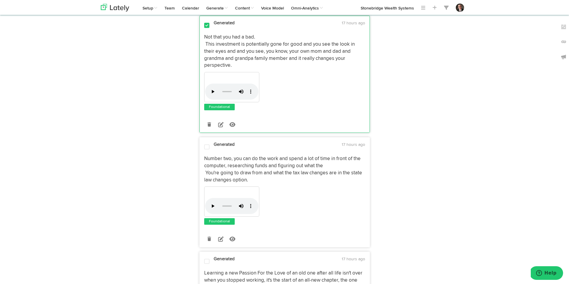
click at [207, 148] on span at bounding box center [206, 147] width 5 height 6
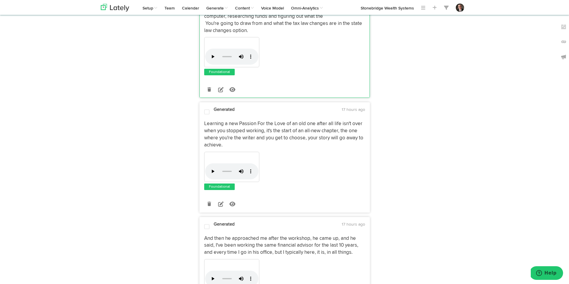
scroll to position [968, 0]
click at [205, 112] on span at bounding box center [206, 112] width 5 height 6
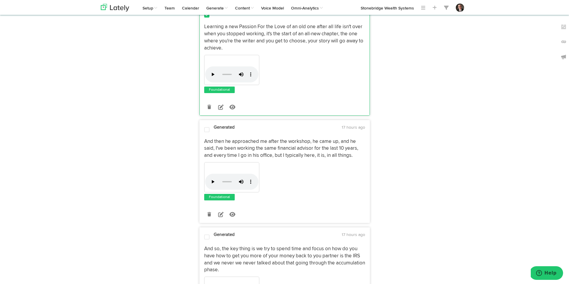
scroll to position [1068, 0]
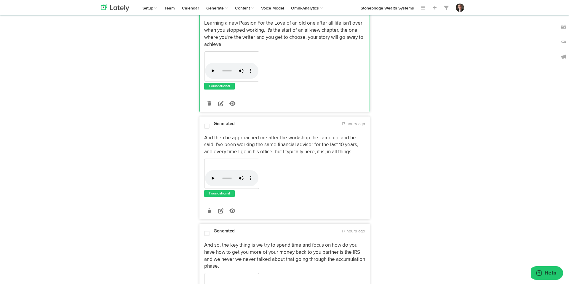
click at [208, 127] on span at bounding box center [206, 126] width 5 height 6
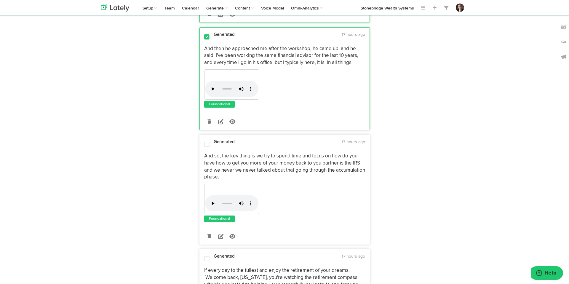
scroll to position [1158, 0]
click at [205, 144] on span at bounding box center [206, 144] width 5 height 6
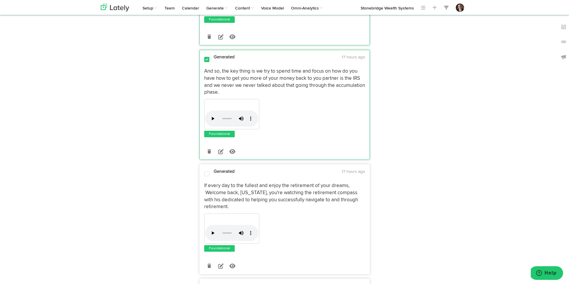
scroll to position [1243, 0]
drag, startPoint x: 205, startPoint y: 174, endPoint x: 235, endPoint y: 180, distance: 30.3
click at [206, 174] on span at bounding box center [206, 173] width 5 height 6
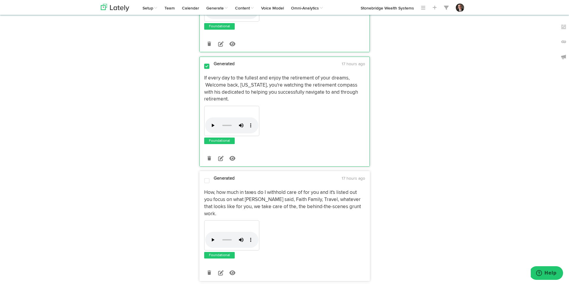
scroll to position [1351, 0]
click at [205, 180] on span at bounding box center [206, 180] width 5 height 6
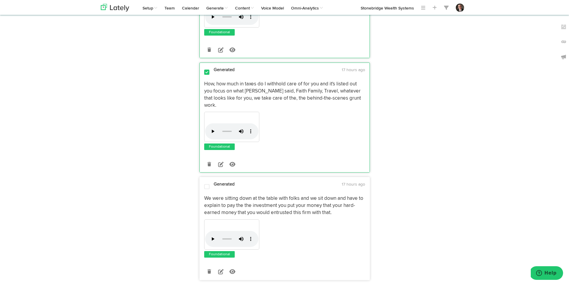
scroll to position [1459, 0]
click at [208, 183] on span at bounding box center [206, 186] width 5 height 6
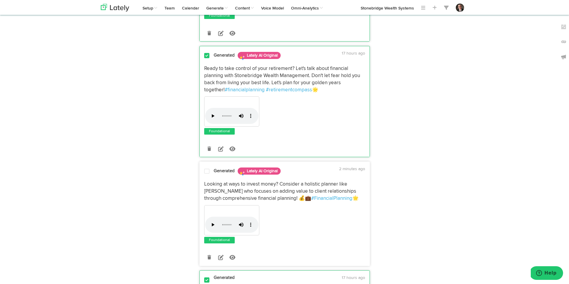
scroll to position [0, 0]
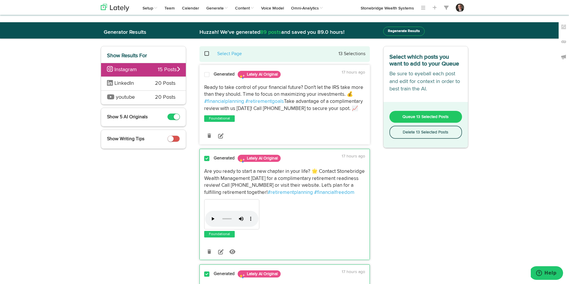
click at [418, 136] on button "Delete 13 Selected Posts" at bounding box center [426, 132] width 73 height 13
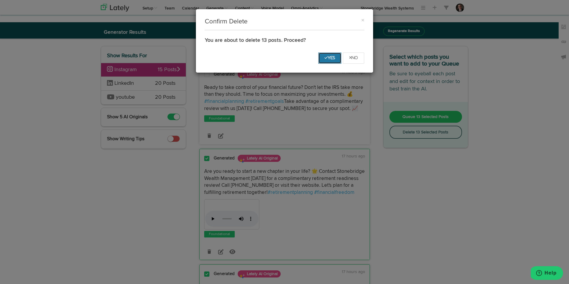
click at [335, 59] on button "Yes" at bounding box center [330, 57] width 23 height 11
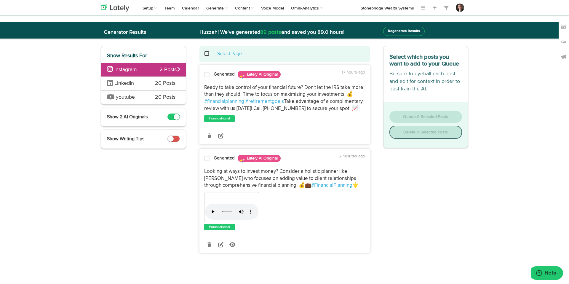
click at [209, 74] on span at bounding box center [206, 75] width 5 height 6
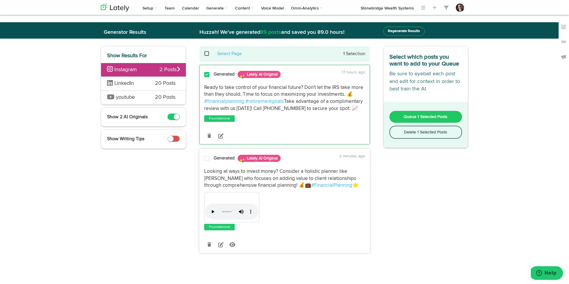
click at [207, 160] on span at bounding box center [206, 159] width 5 height 6
click at [450, 118] on button "Queue 2 Selected Posts" at bounding box center [426, 117] width 73 height 12
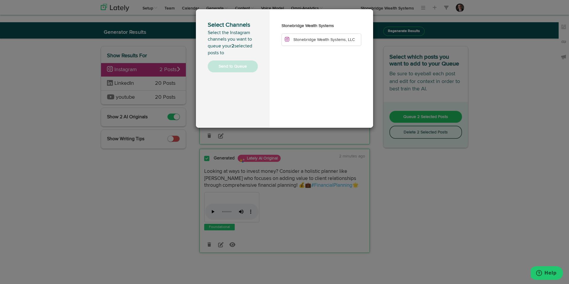
click at [342, 41] on span "Stonebridge Wealth Systems, LLC" at bounding box center [324, 40] width 61 height 4
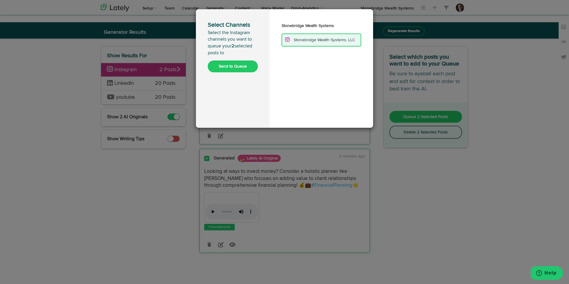
click at [243, 63] on button "Send to Queue" at bounding box center [233, 67] width 50 height 12
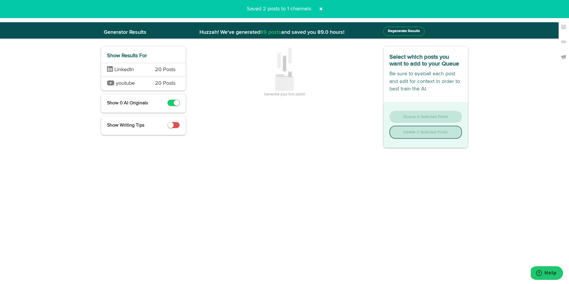
click at [133, 70] on span "LinkedIn" at bounding box center [124, 69] width 20 height 5
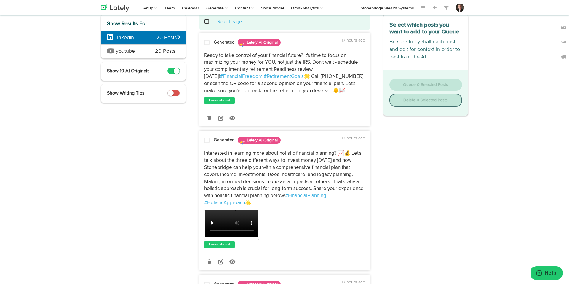
scroll to position [33, 0]
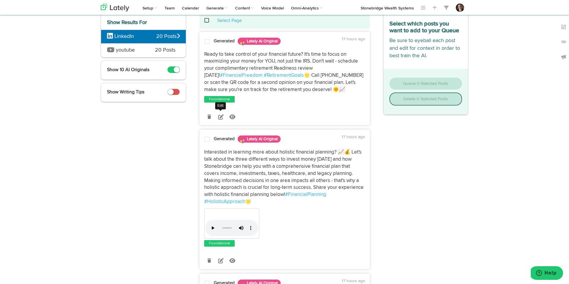
click at [221, 118] on icon at bounding box center [220, 116] width 5 height 5
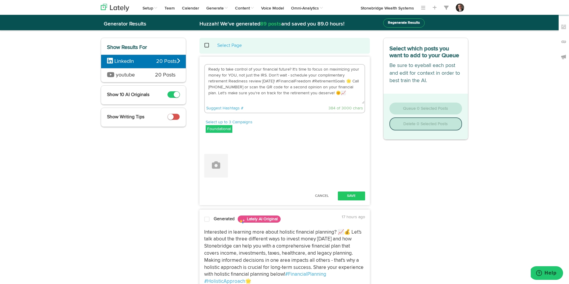
scroll to position [0, 0]
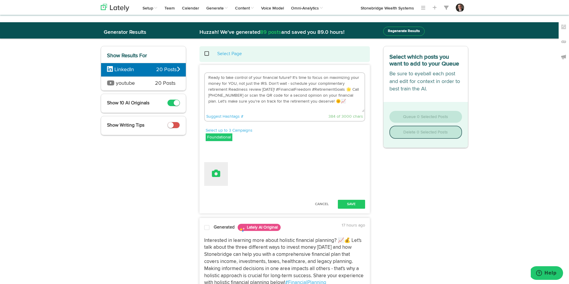
click at [219, 173] on icon at bounding box center [216, 173] width 8 height 8
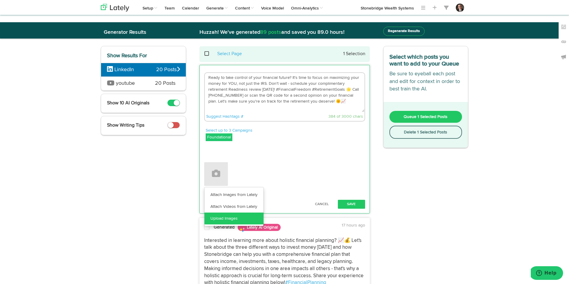
click at [219, 219] on link "Upload Images" at bounding box center [234, 219] width 59 height 12
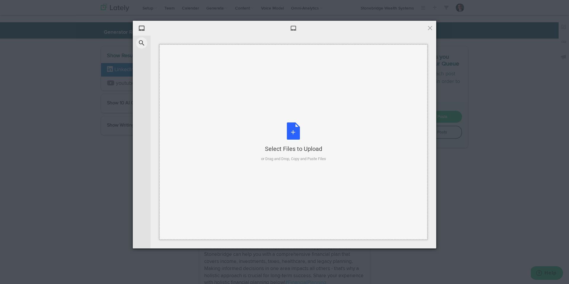
click at [301, 149] on div "Select Files to Upload" at bounding box center [293, 149] width 65 height 8
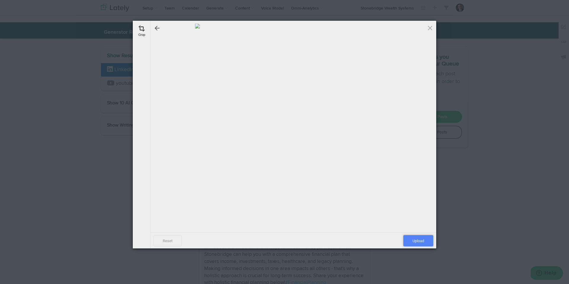
click at [427, 239] on span "Upload" at bounding box center [419, 240] width 30 height 11
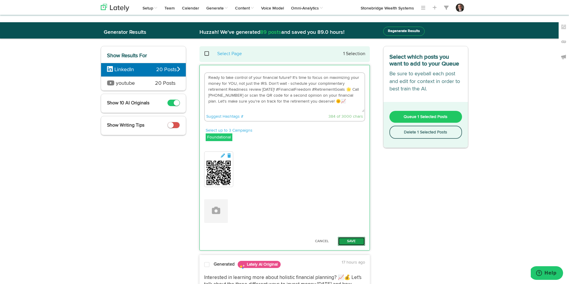
click at [355, 240] on button "Save" at bounding box center [351, 241] width 27 height 9
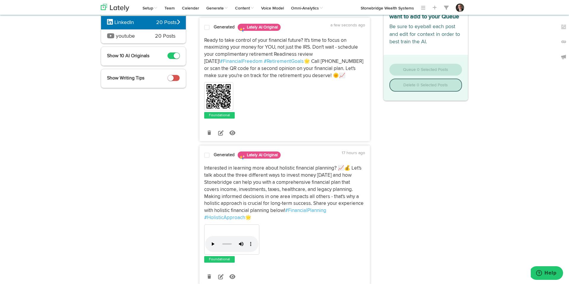
scroll to position [51, 0]
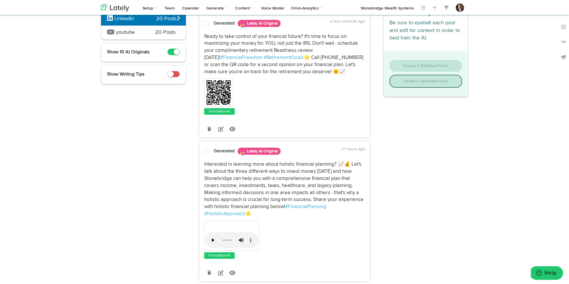
click at [237, 188] on p "Interested in learning more about holistic financial planning? 📈💰 Let's talk ab…" at bounding box center [284, 189] width 161 height 56
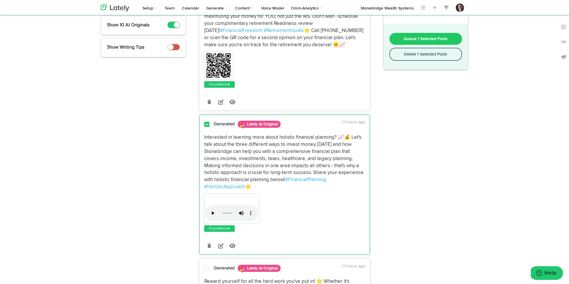
scroll to position [91, 0]
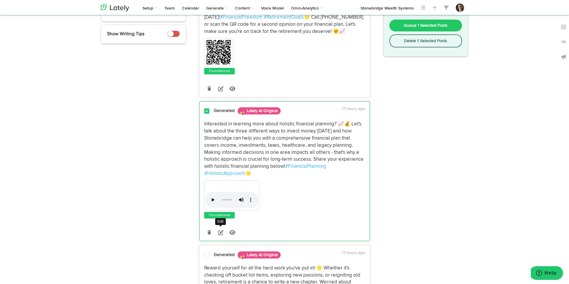
click at [220, 233] on icon at bounding box center [220, 232] width 5 height 5
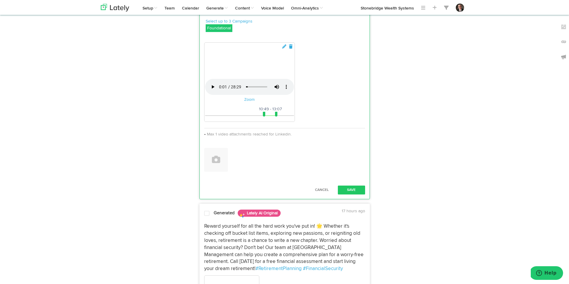
scroll to position [239, 0]
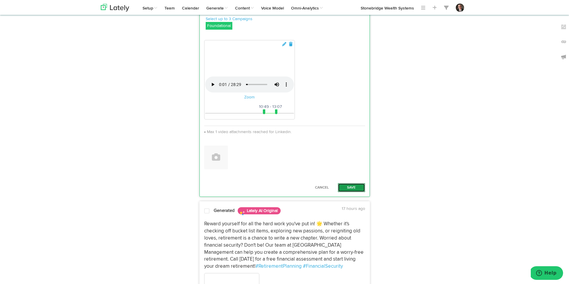
click at [359, 192] on button "Save" at bounding box center [351, 187] width 27 height 9
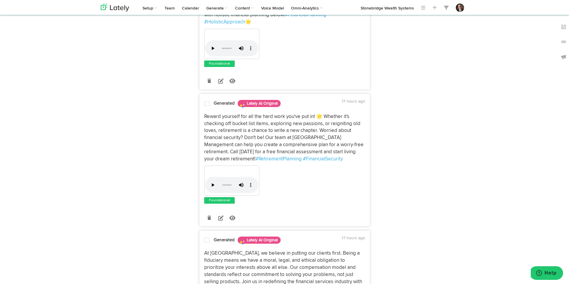
scroll to position [235, 0]
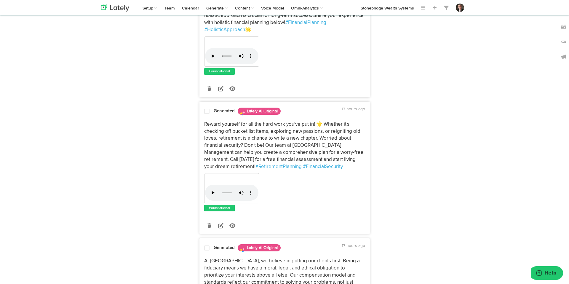
click at [206, 112] on span at bounding box center [206, 112] width 5 height 6
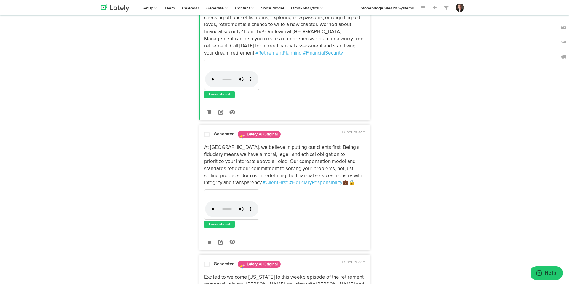
scroll to position [349, 0]
click at [294, 214] on div "Your browser does not support HTML5 video." at bounding box center [284, 205] width 161 height 32
click at [222, 241] on icon at bounding box center [220, 241] width 5 height 5
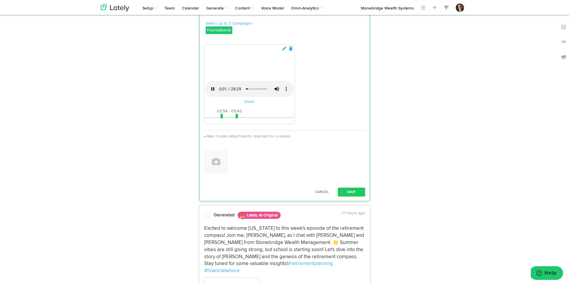
scroll to position [516, 0]
click at [359, 196] on button "Save" at bounding box center [351, 191] width 27 height 9
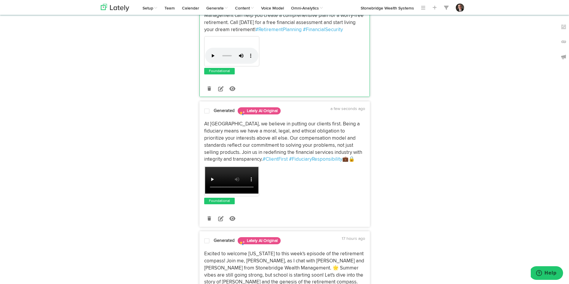
scroll to position [367, 0]
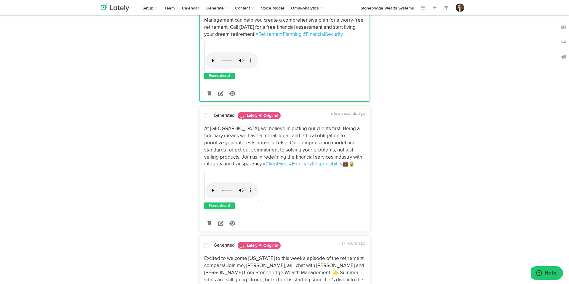
click at [206, 116] on span at bounding box center [206, 116] width 5 height 6
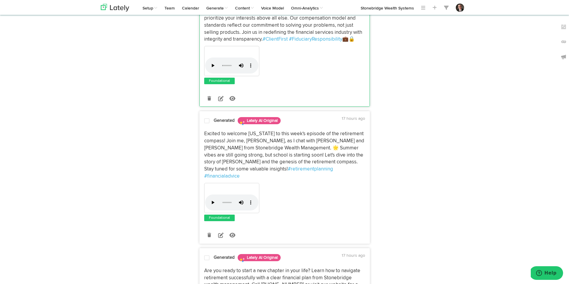
scroll to position [388, 0]
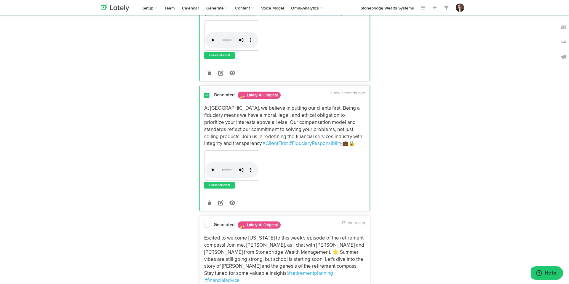
click at [208, 96] on span at bounding box center [206, 96] width 5 height 6
click at [206, 226] on span at bounding box center [206, 225] width 5 height 6
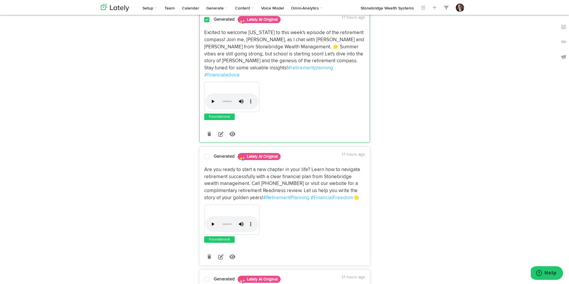
scroll to position [595, 0]
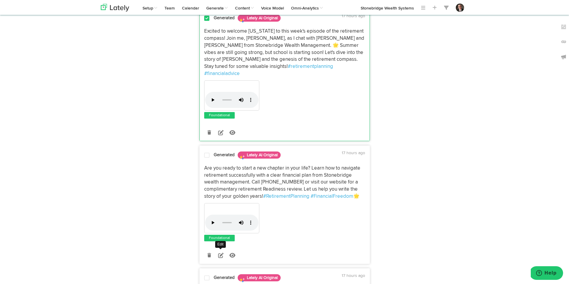
click at [219, 253] on icon at bounding box center [220, 255] width 5 height 5
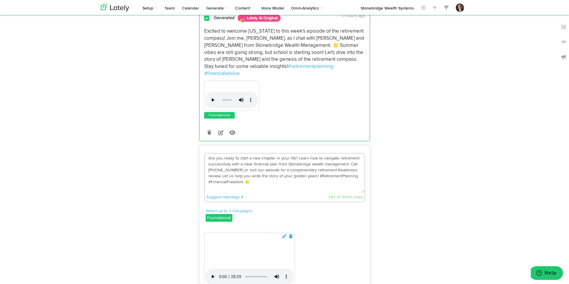
drag, startPoint x: 348, startPoint y: 157, endPoint x: 368, endPoint y: 160, distance: 20.9
click at [348, 157] on textarea "Are you ready to start a new chapter in your life? Learn how to navigate retire…" at bounding box center [285, 173] width 160 height 39
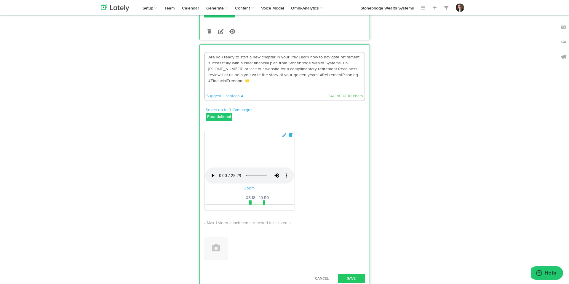
scroll to position [697, 0]
type textarea "Are you ready to start a new chapter in your life? Learn how to navigate retire…"
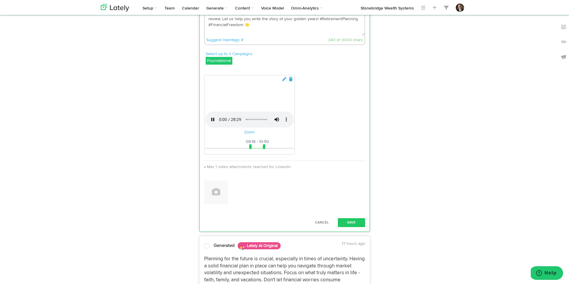
scroll to position [754, 0]
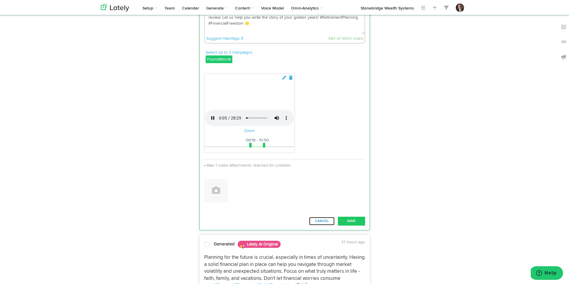
click at [322, 226] on button "Cancel" at bounding box center [322, 221] width 26 height 9
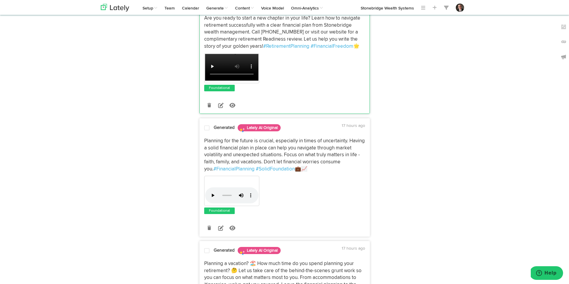
scroll to position [745, 0]
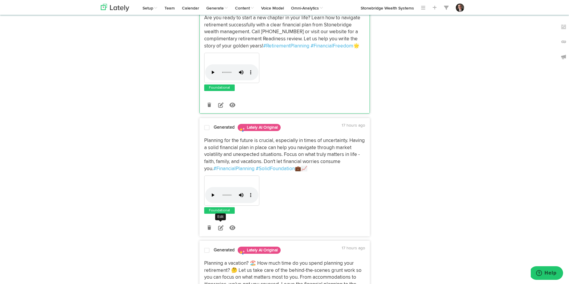
click at [220, 225] on icon at bounding box center [220, 227] width 5 height 5
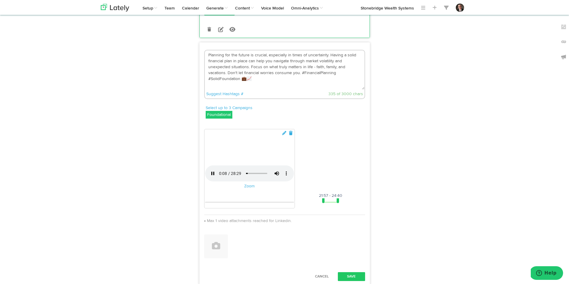
scroll to position [820, 0]
click at [294, 204] on div "00:00 28:29 21:57 25:18 21:57 - 24:40" at bounding box center [249, 203] width 89 height 1
click at [343, 204] on span at bounding box center [343, 201] width 2 height 5
click at [343, 204] on span at bounding box center [344, 201] width 2 height 5
drag, startPoint x: 344, startPoint y: 235, endPoint x: 350, endPoint y: 238, distance: 7.2
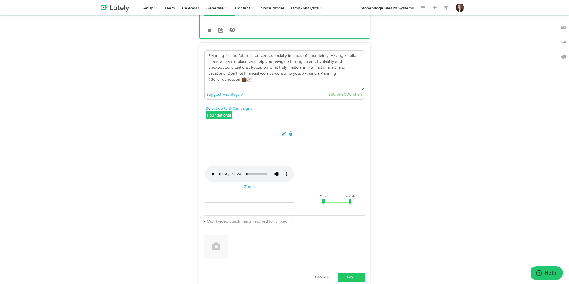
click at [350, 204] on span at bounding box center [350, 201] width 2 height 5
drag, startPoint x: 349, startPoint y: 235, endPoint x: 344, endPoint y: 235, distance: 5.1
click at [344, 204] on span at bounding box center [344, 201] width 2 height 5
click at [345, 204] on span at bounding box center [345, 201] width 2 height 5
click at [344, 204] on span at bounding box center [344, 201] width 2 height 5
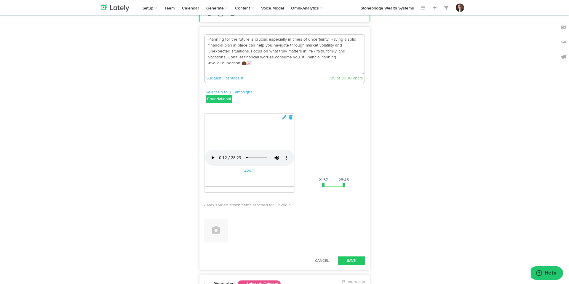
scroll to position [836, 0]
click at [344, 188] on span at bounding box center [344, 185] width 2 height 5
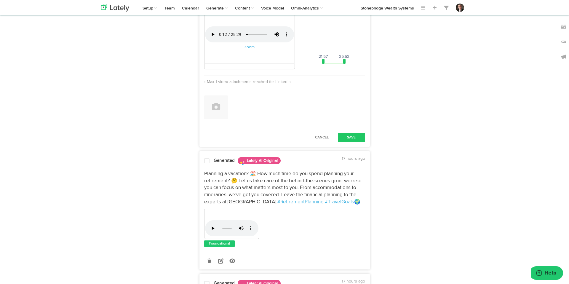
scroll to position [984, 0]
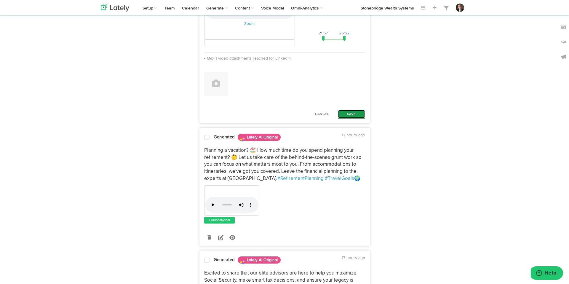
click at [356, 119] on button "Save" at bounding box center [351, 114] width 27 height 9
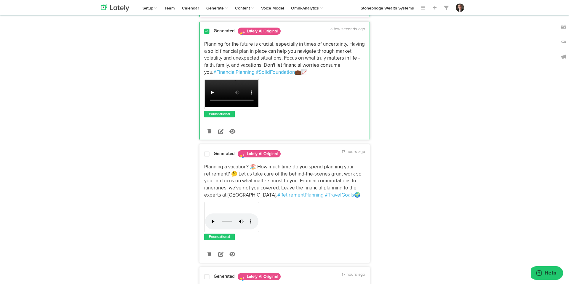
scroll to position [844, 0]
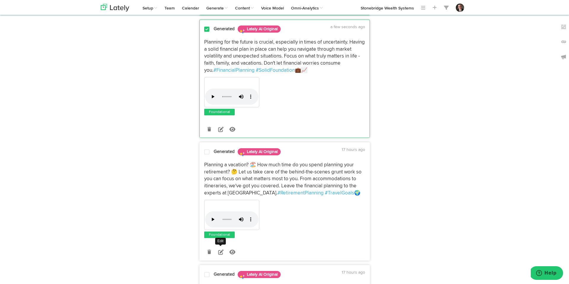
click at [221, 249] on icon at bounding box center [220, 251] width 5 height 5
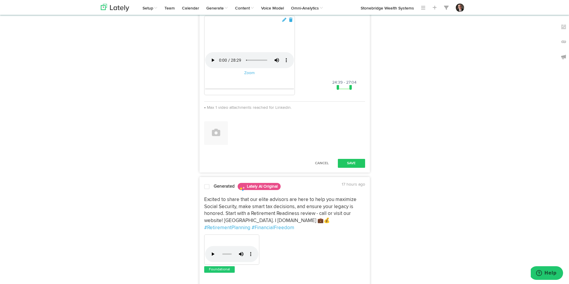
scroll to position [1059, 0]
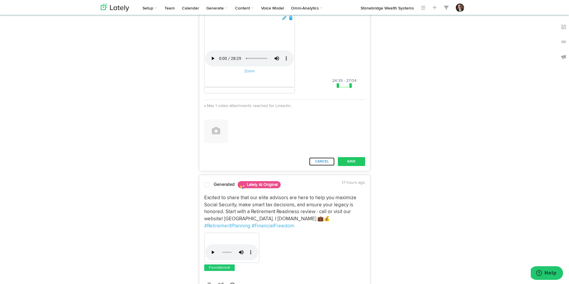
click at [323, 166] on button "Cancel" at bounding box center [322, 161] width 26 height 9
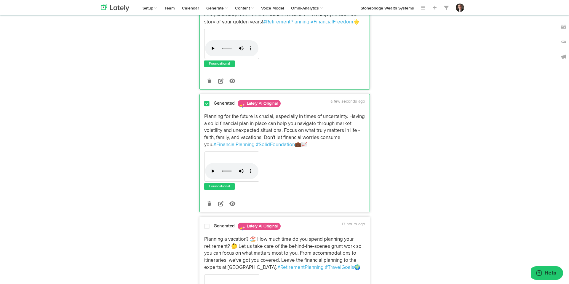
scroll to position [732, 0]
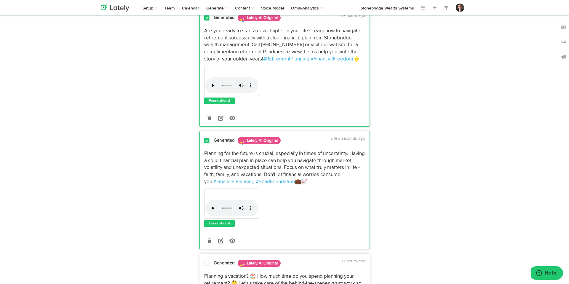
click at [206, 138] on span at bounding box center [206, 141] width 5 height 6
click at [222, 238] on icon at bounding box center [220, 240] width 5 height 5
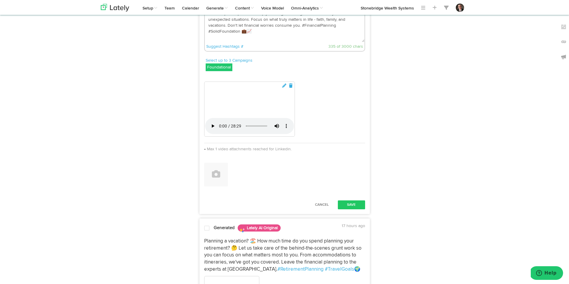
scroll to position [869, 0]
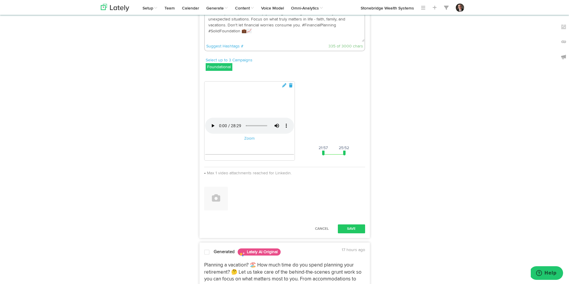
click at [353, 236] on div "Cancel Save" at bounding box center [285, 229] width 170 height 15
click at [351, 233] on button "Save" at bounding box center [351, 229] width 27 height 9
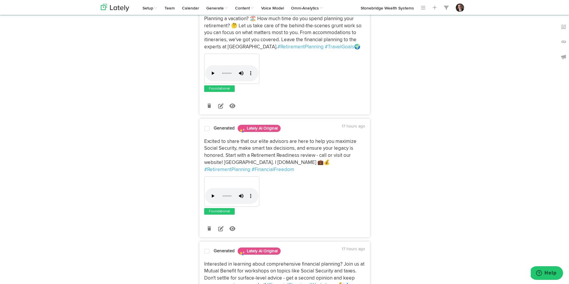
scroll to position [991, 0]
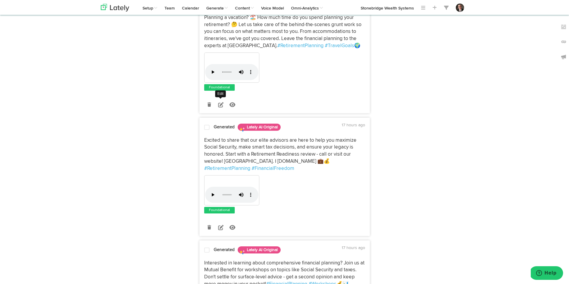
click at [221, 102] on icon at bounding box center [220, 104] width 5 height 5
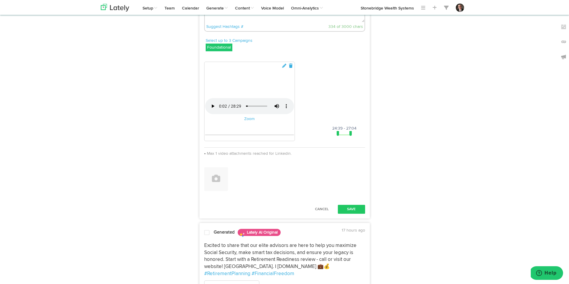
scroll to position [1012, 0]
click at [358, 213] on button "Save" at bounding box center [351, 208] width 27 height 9
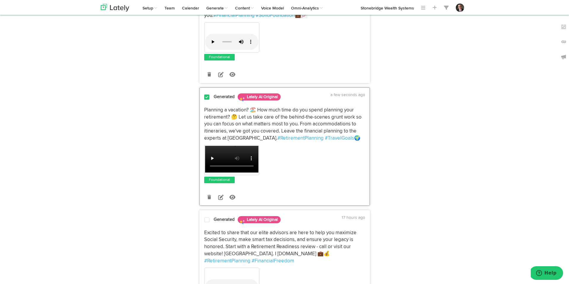
scroll to position [896, 0]
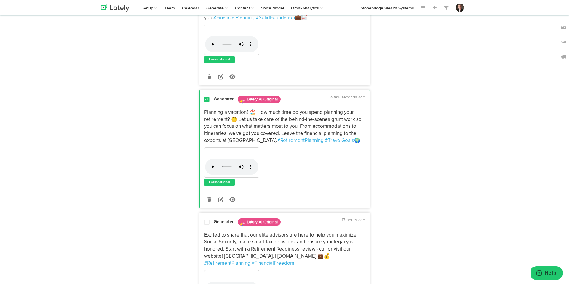
click at [207, 97] on span at bounding box center [206, 100] width 5 height 6
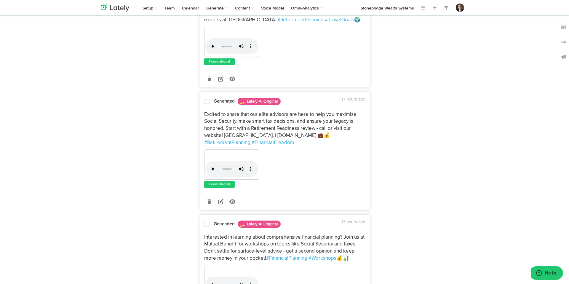
scroll to position [1015, 0]
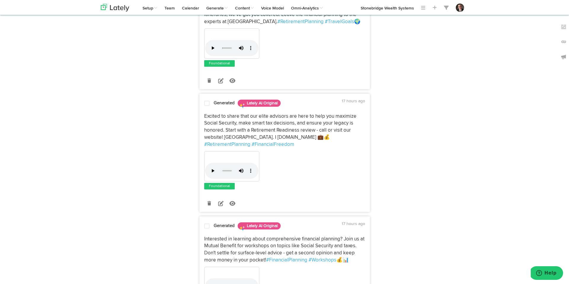
drag, startPoint x: 206, startPoint y: 96, endPoint x: 208, endPoint y: 98, distance: 3.2
click at [206, 101] on span at bounding box center [206, 104] width 5 height 6
click at [208, 223] on span at bounding box center [206, 226] width 5 height 6
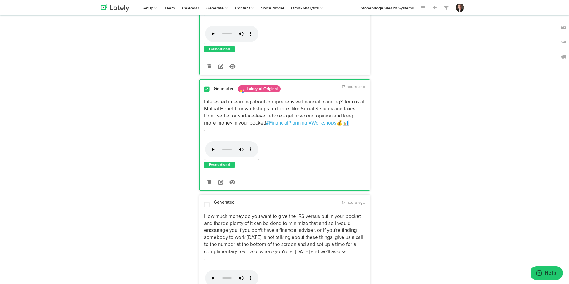
scroll to position [1144, 0]
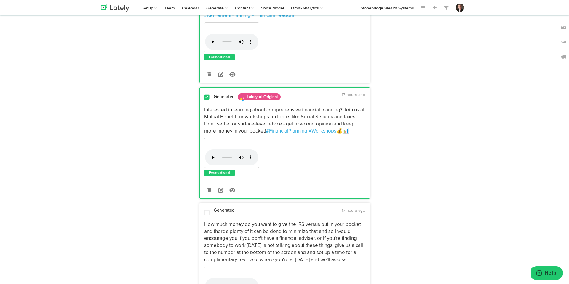
click at [205, 210] on span at bounding box center [206, 213] width 5 height 6
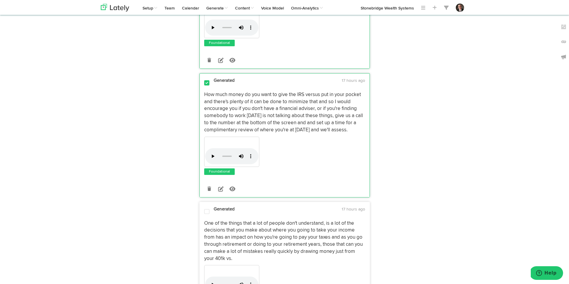
scroll to position [1279, 0]
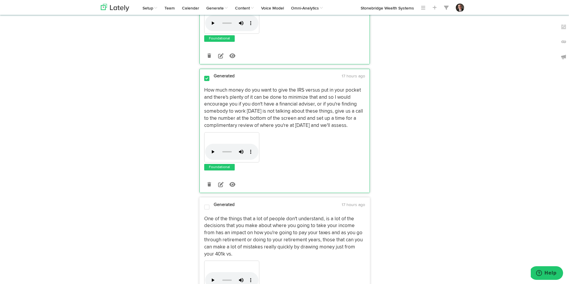
click at [207, 204] on span at bounding box center [206, 207] width 5 height 6
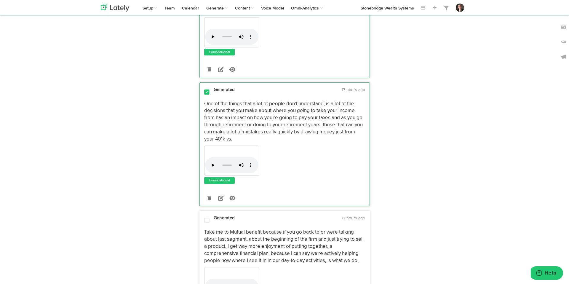
scroll to position [1394, 0]
click at [205, 217] on span at bounding box center [206, 220] width 5 height 6
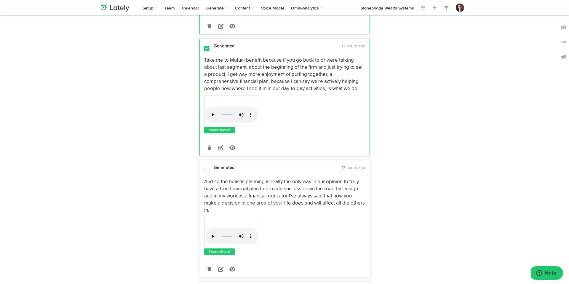
click at [207, 167] on span at bounding box center [206, 170] width 5 height 6
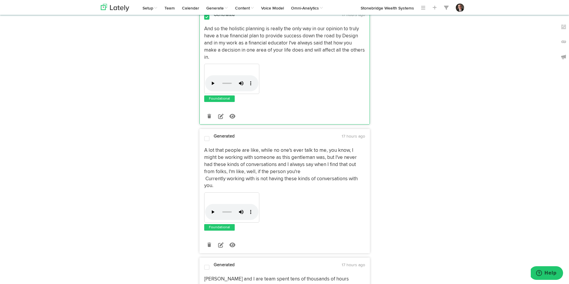
scroll to position [1720, 0]
click at [207, 135] on span at bounding box center [206, 138] width 5 height 6
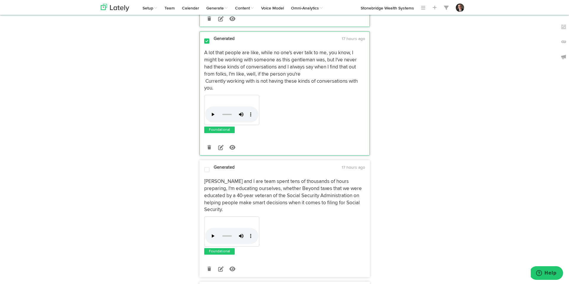
scroll to position [1819, 0]
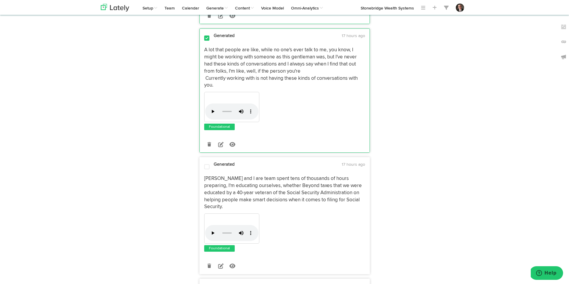
click at [208, 164] on span at bounding box center [206, 167] width 5 height 6
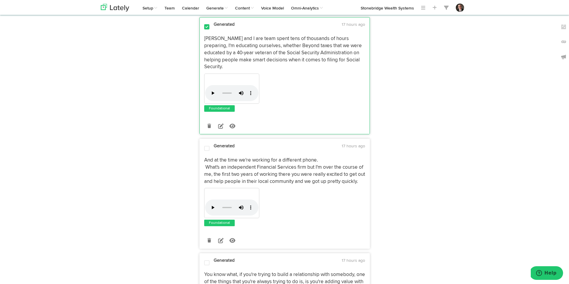
scroll to position [1960, 0]
click at [208, 145] on span at bounding box center [206, 148] width 5 height 6
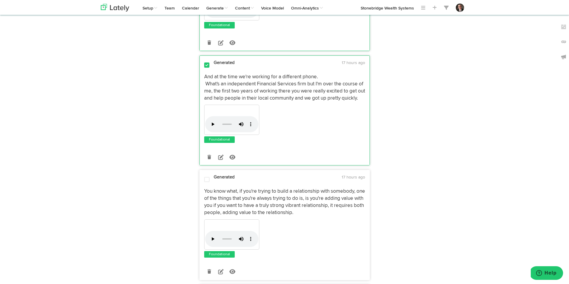
scroll to position [2043, 0]
click at [208, 176] on span at bounding box center [206, 179] width 5 height 6
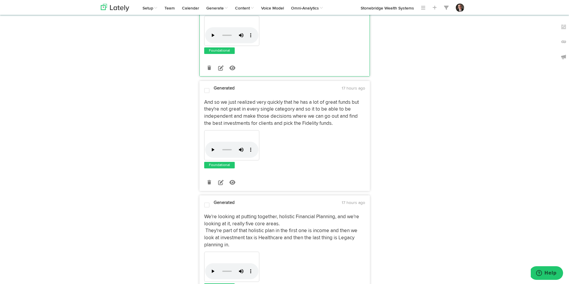
scroll to position [2247, 0]
click at [207, 87] on span at bounding box center [206, 90] width 5 height 6
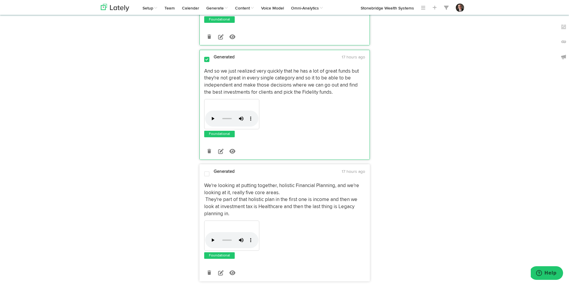
scroll to position [2308, 0]
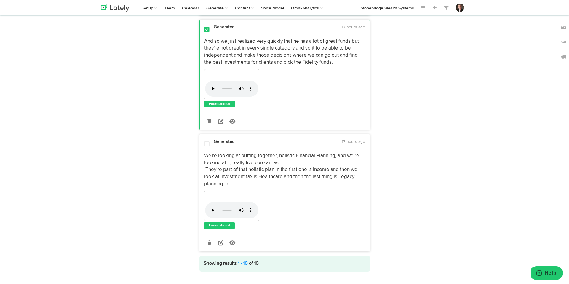
click at [206, 141] on span at bounding box center [206, 144] width 5 height 6
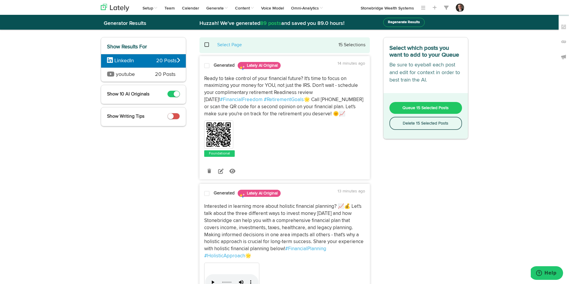
scroll to position [0, 0]
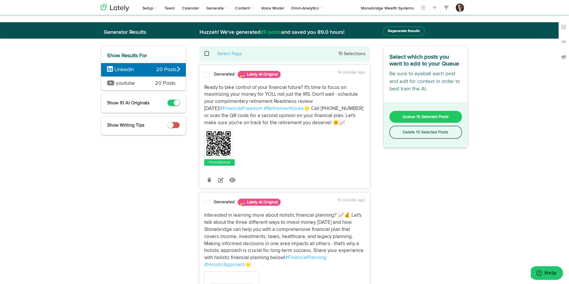
click at [430, 134] on button "Delete 15 Selected Posts" at bounding box center [426, 132] width 73 height 13
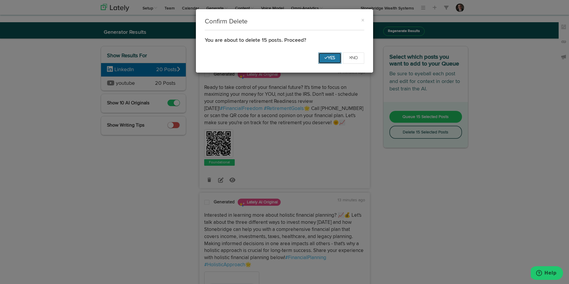
click at [325, 57] on icon "Yes" at bounding box center [330, 58] width 11 height 4
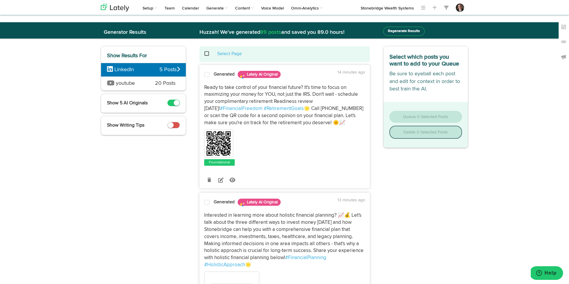
click at [206, 75] on span at bounding box center [206, 75] width 5 height 6
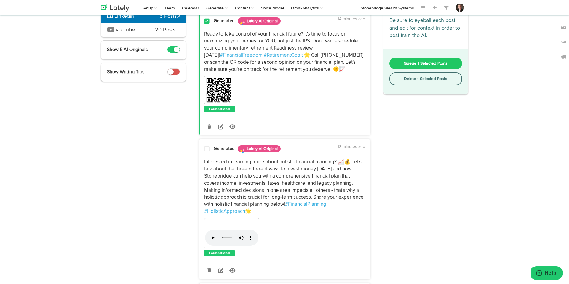
scroll to position [81, 0]
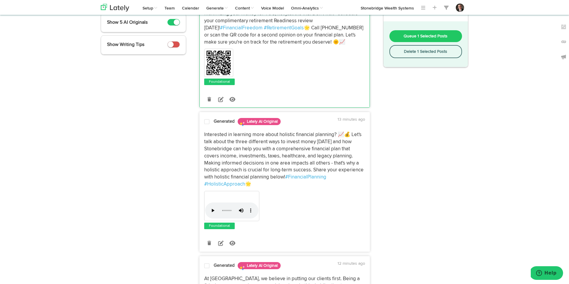
click at [206, 122] on span at bounding box center [206, 122] width 5 height 6
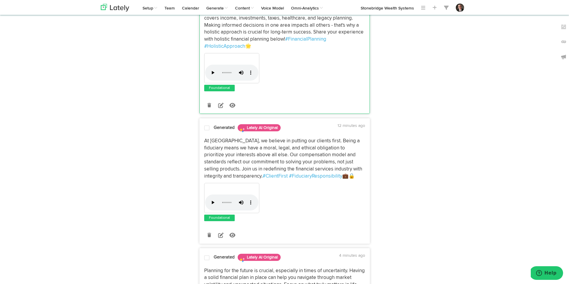
scroll to position [220, 0]
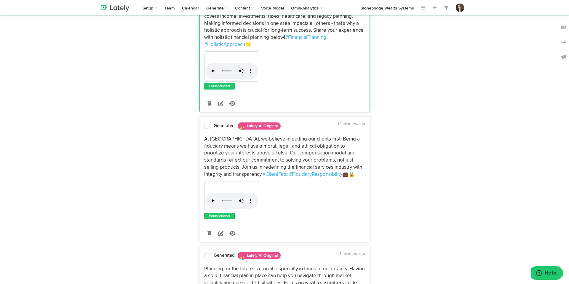
click at [207, 128] on span at bounding box center [206, 126] width 5 height 6
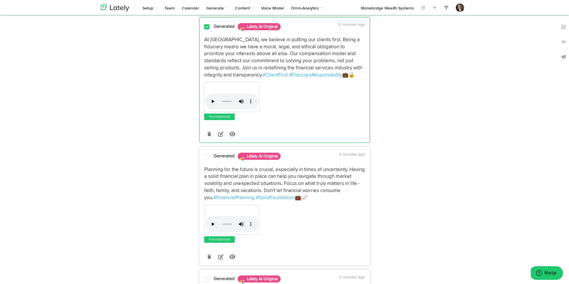
scroll to position [320, 0]
click at [208, 157] on span at bounding box center [206, 157] width 5 height 6
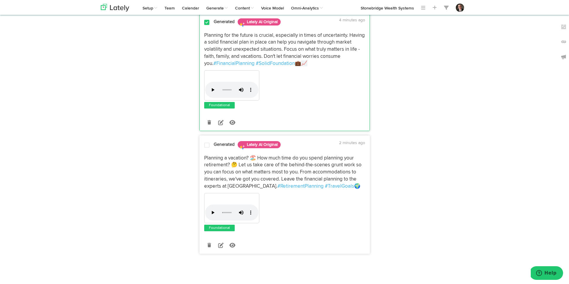
scroll to position [455, 0]
click at [207, 144] on span at bounding box center [206, 144] width 5 height 6
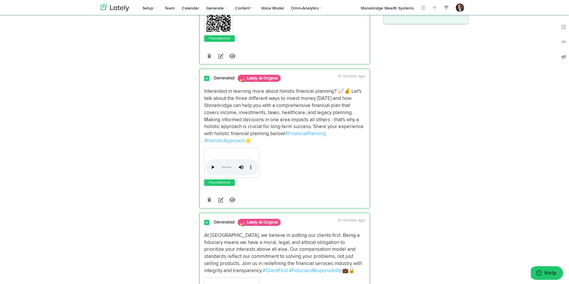
scroll to position [0, 0]
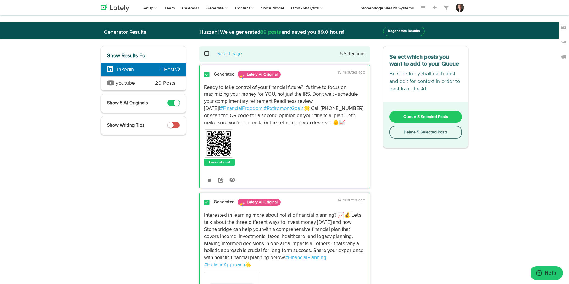
click at [415, 115] on span "Queue 5 Selected Posts" at bounding box center [426, 117] width 45 height 4
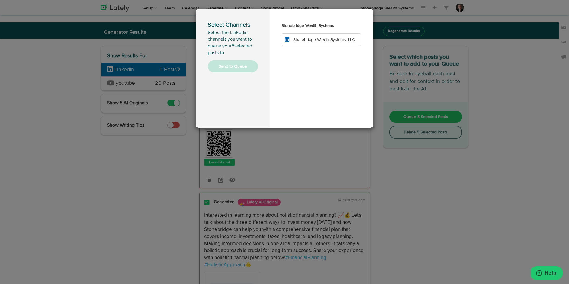
click at [341, 39] on span "Stonebridge Wealth Systems, LLC" at bounding box center [324, 40] width 61 height 4
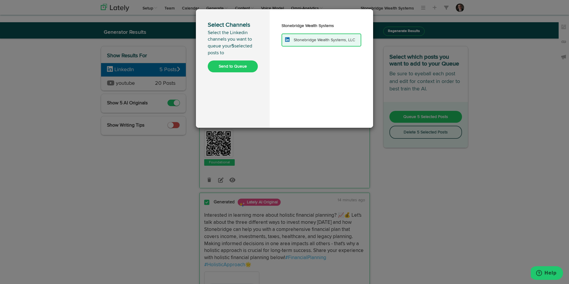
click at [240, 67] on button "Send to Queue" at bounding box center [233, 67] width 50 height 12
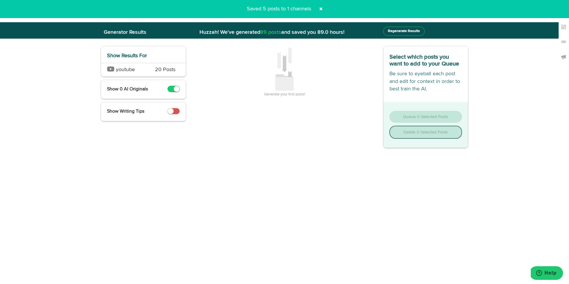
click at [137, 71] on span "youtube" at bounding box center [126, 70] width 39 height 8
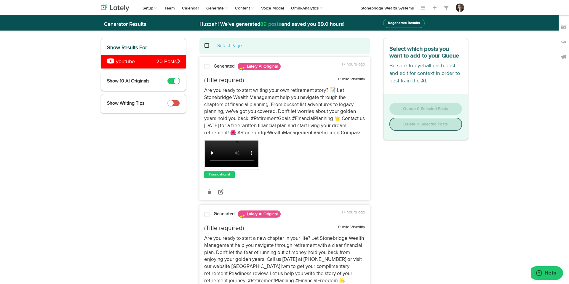
scroll to position [10, 0]
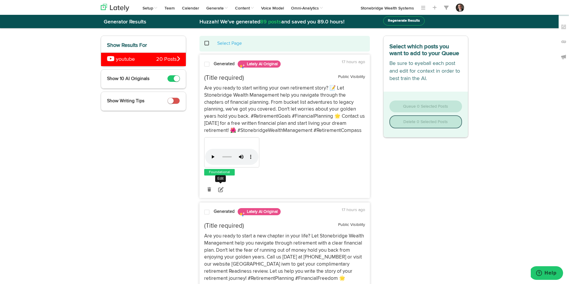
click at [221, 191] on icon at bounding box center [220, 189] width 5 height 5
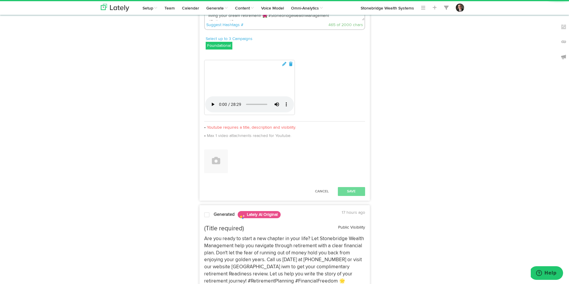
scroll to position [148, 0]
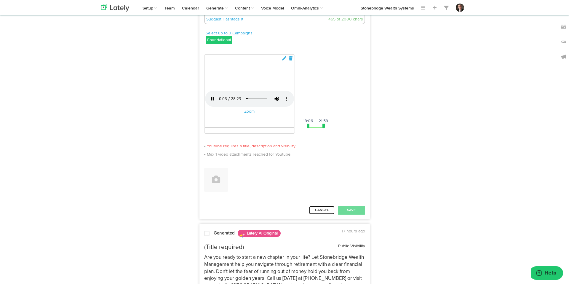
click at [323, 215] on button "Cancel" at bounding box center [322, 210] width 26 height 9
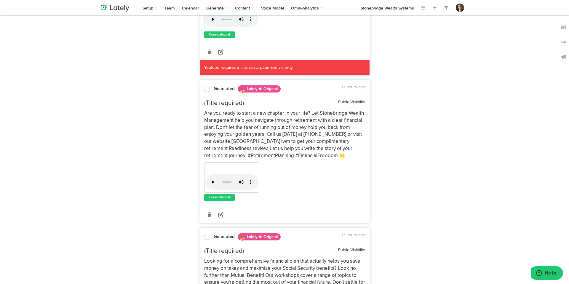
scroll to position [0, 0]
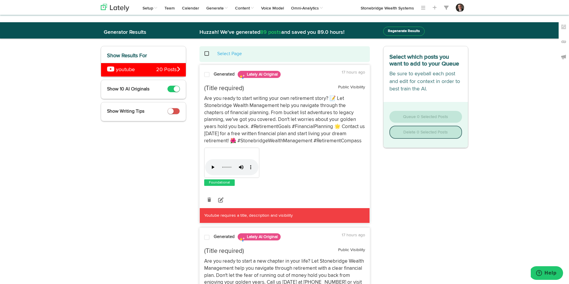
click at [208, 76] on span at bounding box center [206, 75] width 5 height 6
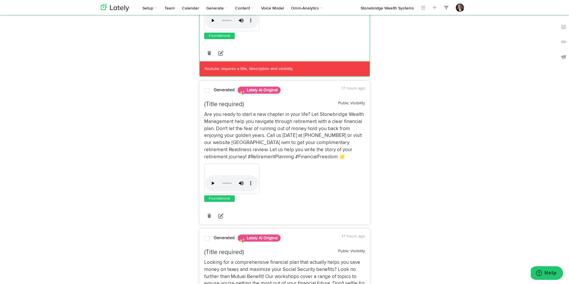
scroll to position [147, 0]
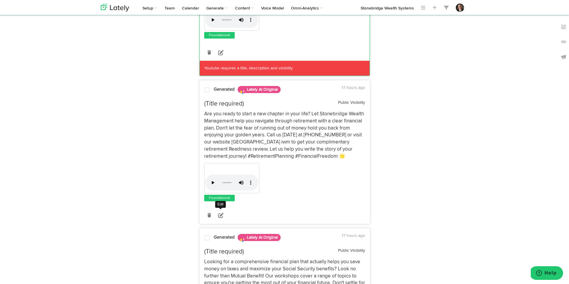
click at [219, 216] on icon at bounding box center [220, 215] width 5 height 5
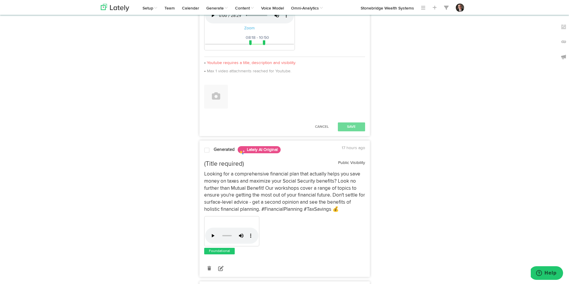
scroll to position [393, 0]
click at [319, 133] on button "Cancel" at bounding box center [322, 128] width 26 height 9
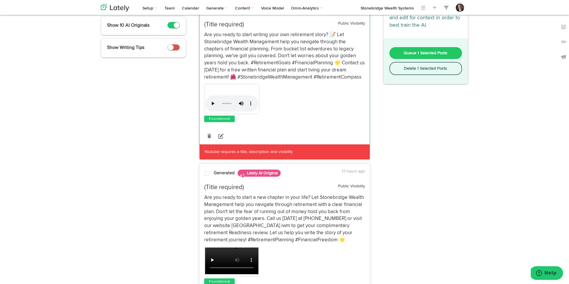
scroll to position [64, 0]
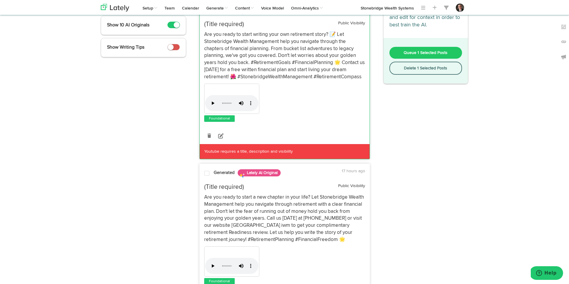
click at [209, 173] on span at bounding box center [206, 174] width 5 height 6
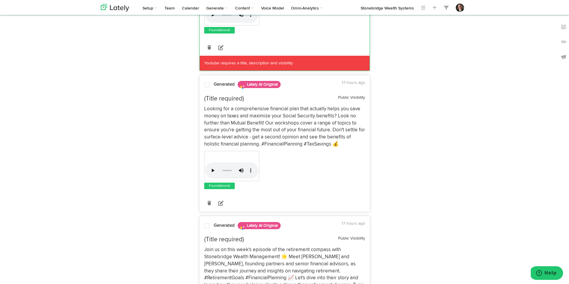
scroll to position [315, 0]
click at [207, 85] on span at bounding box center [206, 85] width 5 height 6
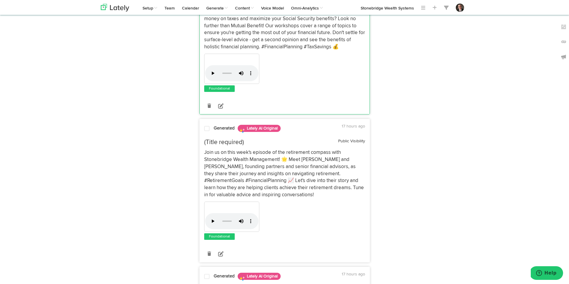
scroll to position [423, 0]
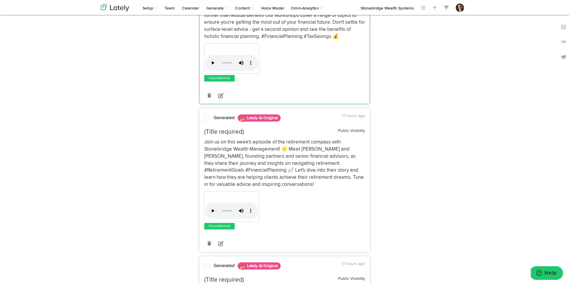
click at [210, 119] on div at bounding box center [207, 119] width 14 height 8
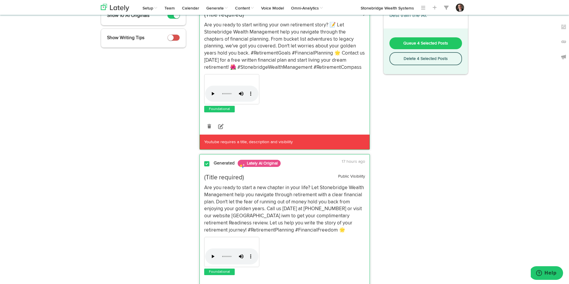
scroll to position [0, 0]
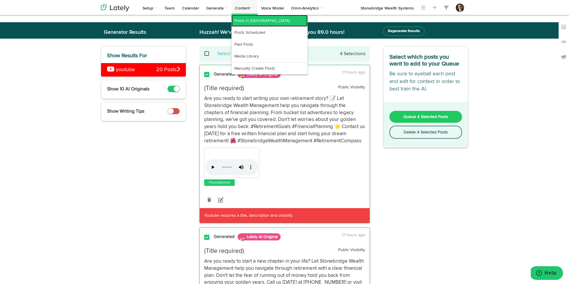
click at [245, 22] on link "Posts in [GEOGRAPHIC_DATA]" at bounding box center [270, 21] width 76 height 12
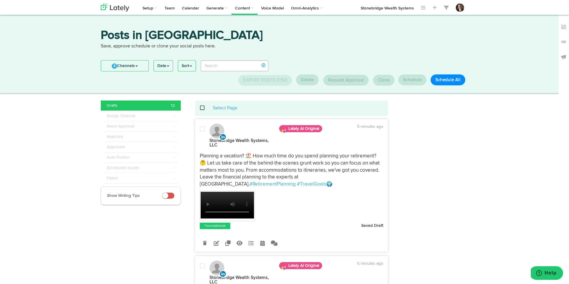
click at [170, 198] on span at bounding box center [168, 195] width 12 height 7
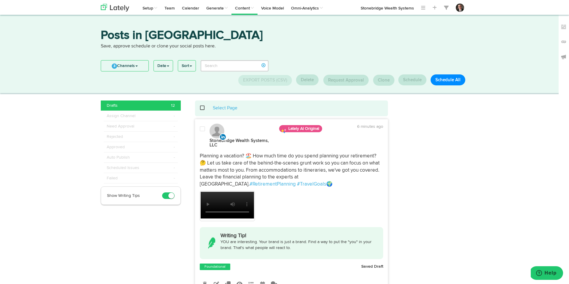
click at [204, 108] on span at bounding box center [206, 108] width 12 height 0
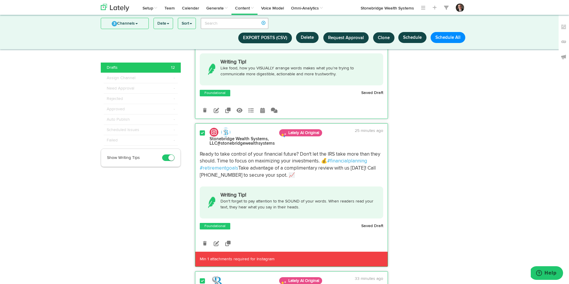
scroll to position [1025, 0]
click at [215, 241] on icon at bounding box center [216, 243] width 5 height 5
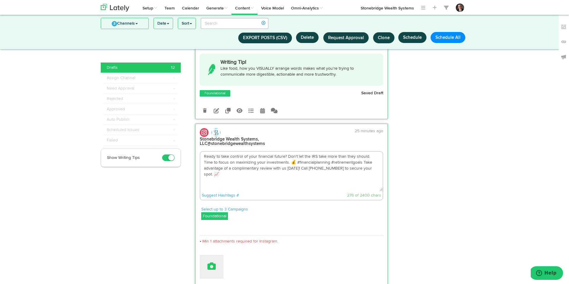
click at [214, 262] on icon at bounding box center [212, 266] width 8 height 8
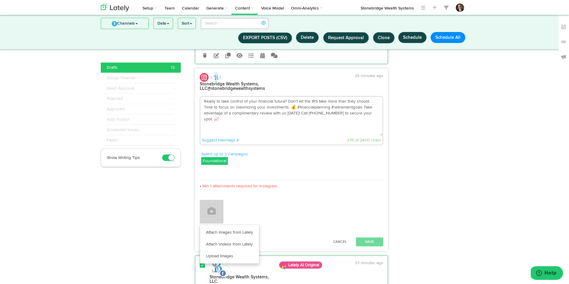
scroll to position [1081, 0]
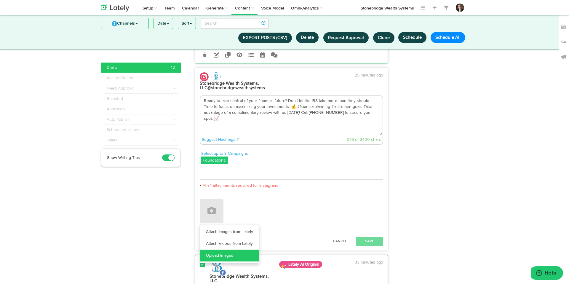
click at [210, 250] on link "Upload Images" at bounding box center [229, 256] width 59 height 12
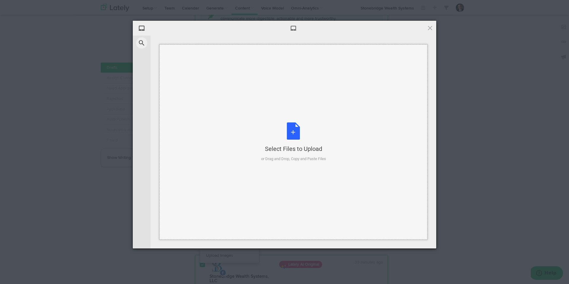
click at [292, 140] on div "Select Files to Upload or Drag and Drop, Copy and Paste Files" at bounding box center [293, 141] width 65 height 39
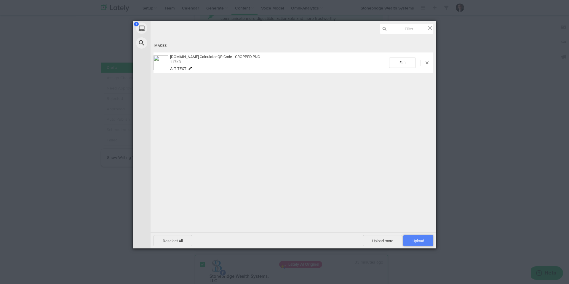
click at [419, 239] on span "Upload 1" at bounding box center [419, 241] width 12 height 4
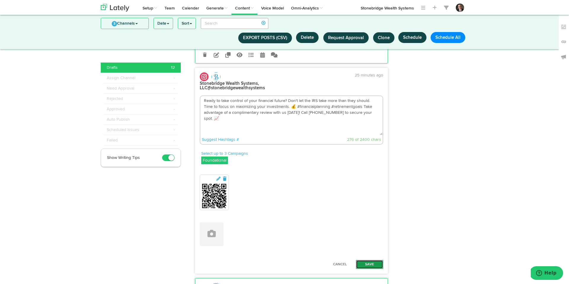
click at [374, 260] on button "Save" at bounding box center [369, 264] width 27 height 9
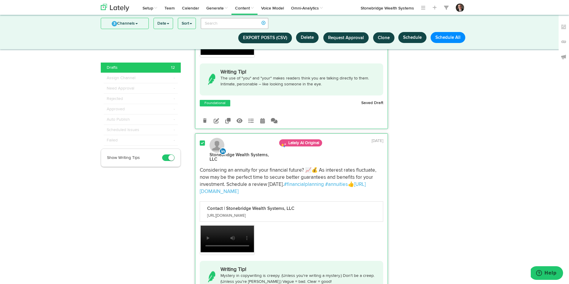
scroll to position [1767, 0]
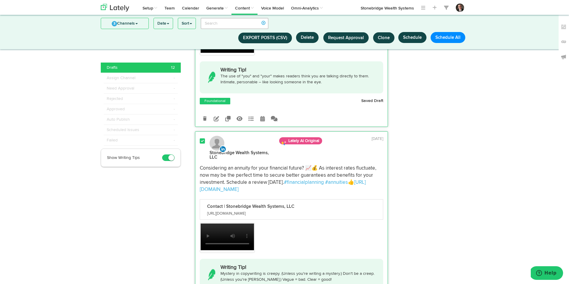
click at [261, 223] on div "Your browser does not support HTML5 video." at bounding box center [292, 239] width 184 height 32
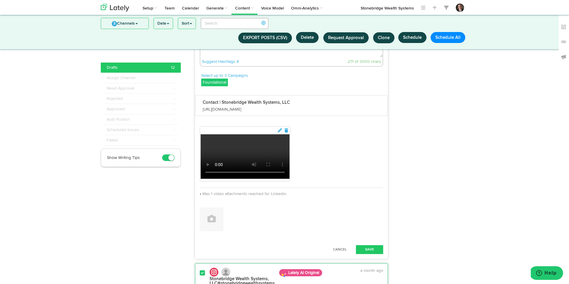
scroll to position [1896, 0]
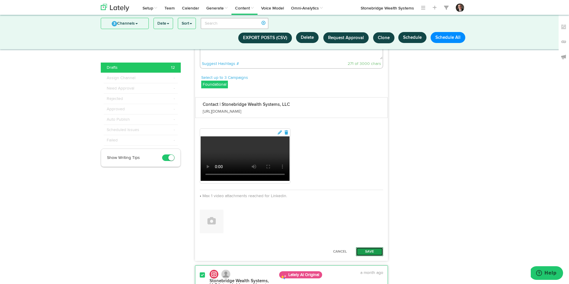
click at [369, 256] on button "Save" at bounding box center [369, 251] width 27 height 9
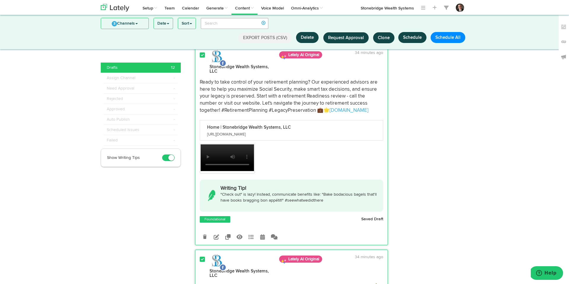
scroll to position [1440, 0]
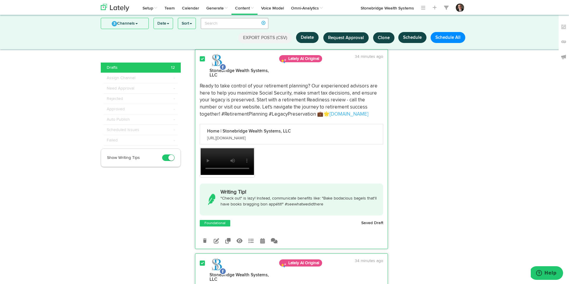
click at [279, 36] on button "Export Posts (CSV)" at bounding box center [265, 38] width 54 height 11
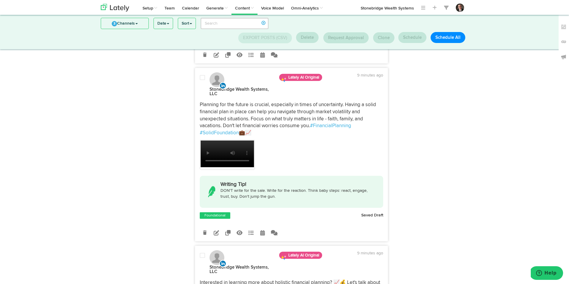
scroll to position [0, 0]
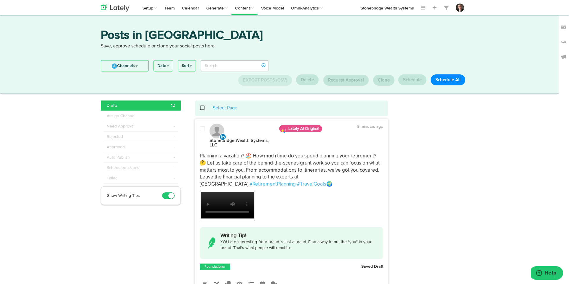
click at [202, 108] on span at bounding box center [206, 108] width 12 height 0
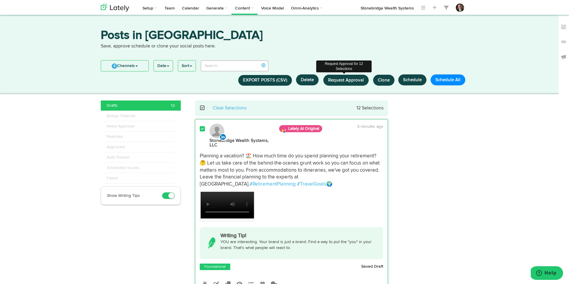
click at [347, 83] on button "Request Approval" at bounding box center [346, 80] width 45 height 11
click at [356, 79] on span "Request Approval" at bounding box center [346, 80] width 36 height 4
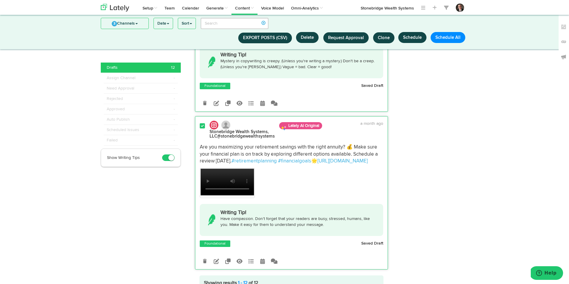
scroll to position [1986, 0]
